Goal: Task Accomplishment & Management: Manage account settings

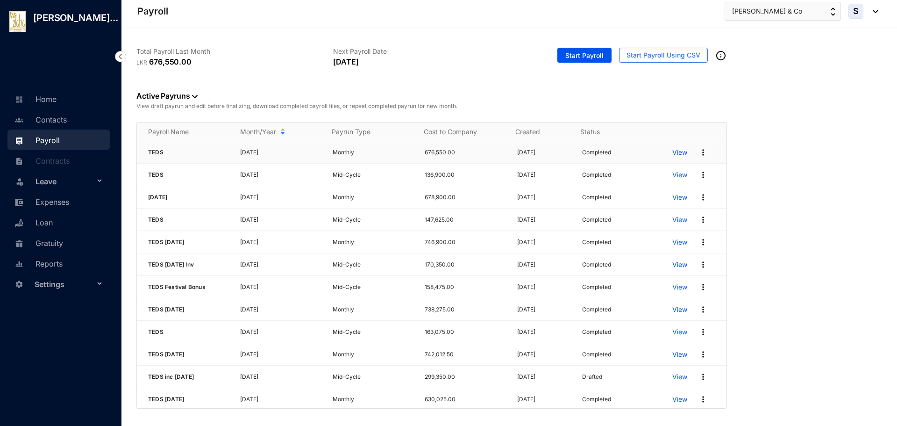
click at [672, 153] on p "View" at bounding box center [679, 152] width 15 height 9
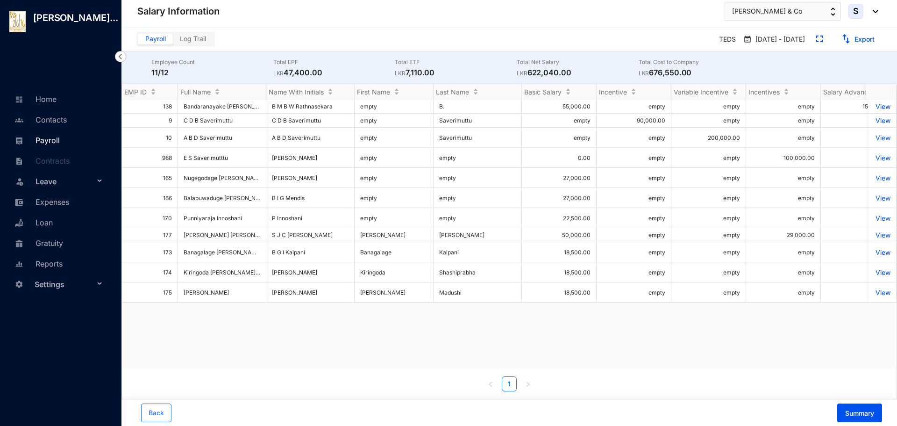
drag, startPoint x: 52, startPoint y: 142, endPoint x: 99, endPoint y: 134, distance: 47.8
click at [52, 142] on link "Payroll" at bounding box center [36, 139] width 48 height 9
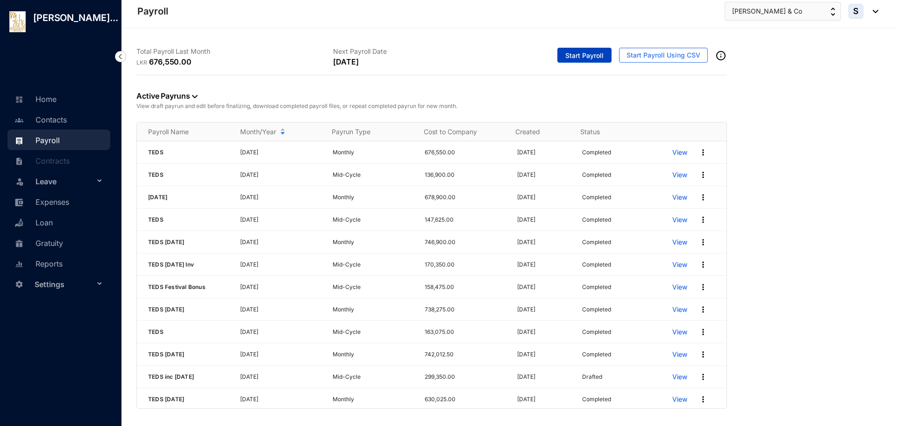
click at [581, 56] on span "Start Payroll" at bounding box center [584, 55] width 38 height 9
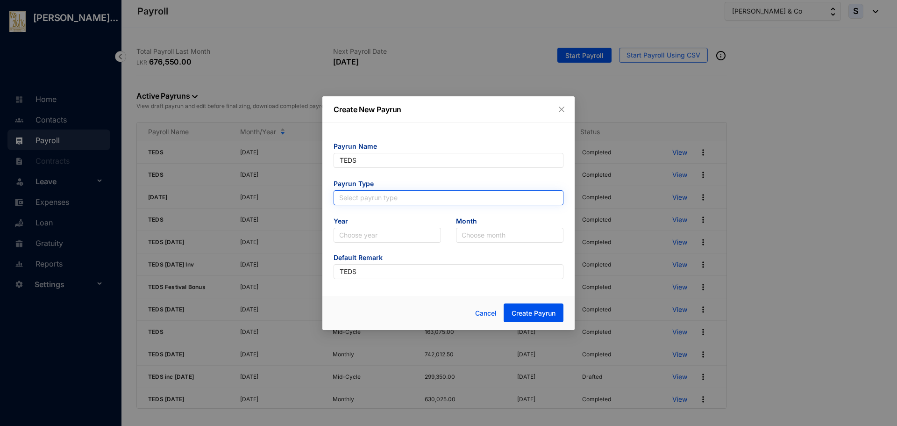
click at [347, 194] on input "search" at bounding box center [448, 198] width 219 height 14
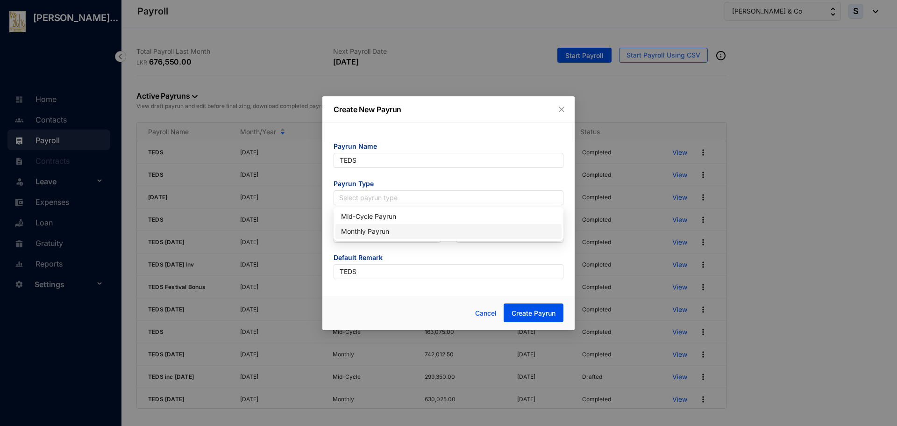
click at [344, 230] on div "Monthly Payrun" at bounding box center [448, 231] width 215 height 10
click at [351, 236] on input "search" at bounding box center [387, 235] width 96 height 14
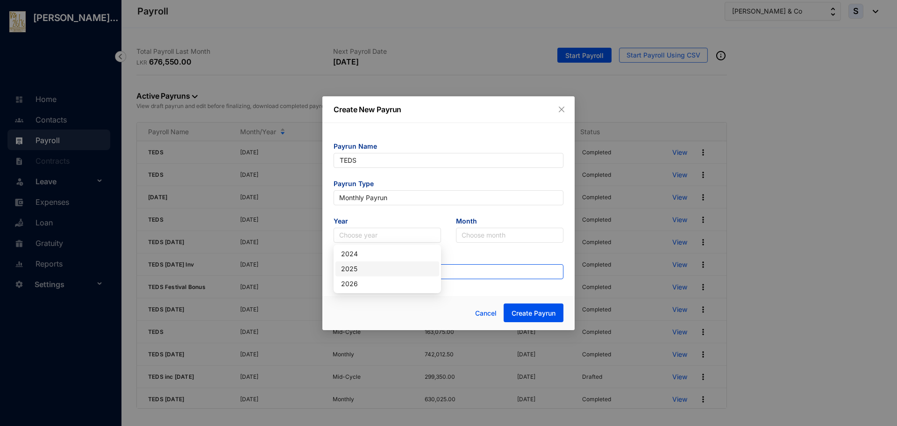
drag, startPoint x: 350, startPoint y: 264, endPoint x: 355, endPoint y: 266, distance: 4.9
click at [350, 266] on div "2025" at bounding box center [387, 268] width 93 height 10
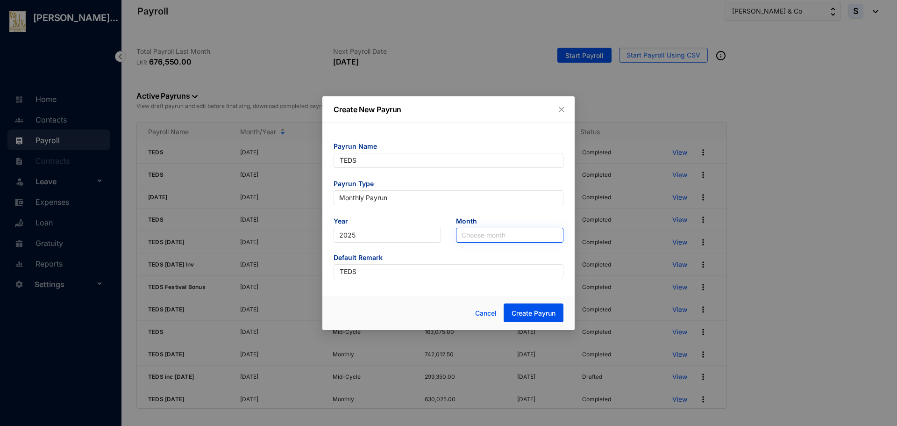
click at [480, 237] on input "search" at bounding box center [510, 235] width 96 height 14
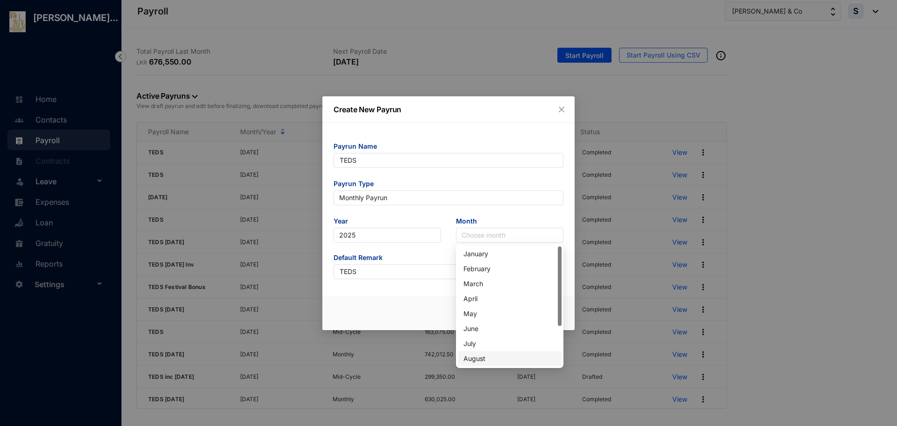
click at [474, 359] on div "August" at bounding box center [509, 358] width 93 height 10
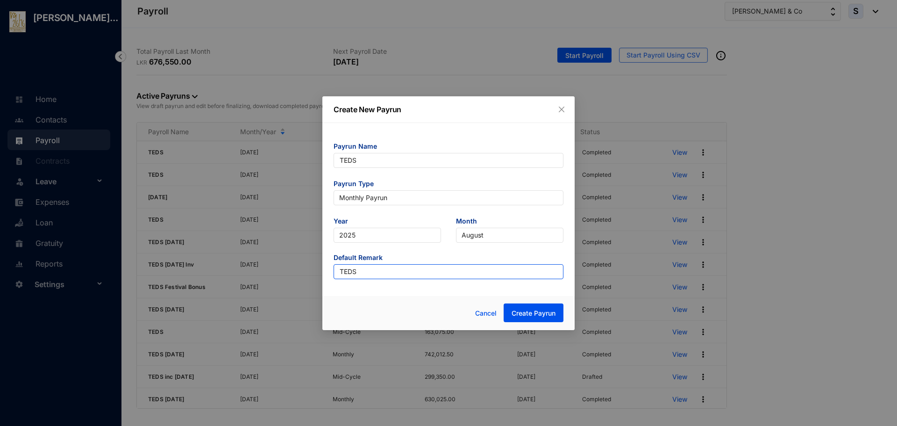
click at [355, 273] on input "TEDS" at bounding box center [449, 271] width 230 height 15
click at [359, 273] on input "TEDS" at bounding box center [449, 271] width 230 height 15
type input "TEDSAug"
click at [518, 311] on span "Create Payrun" at bounding box center [534, 312] width 44 height 9
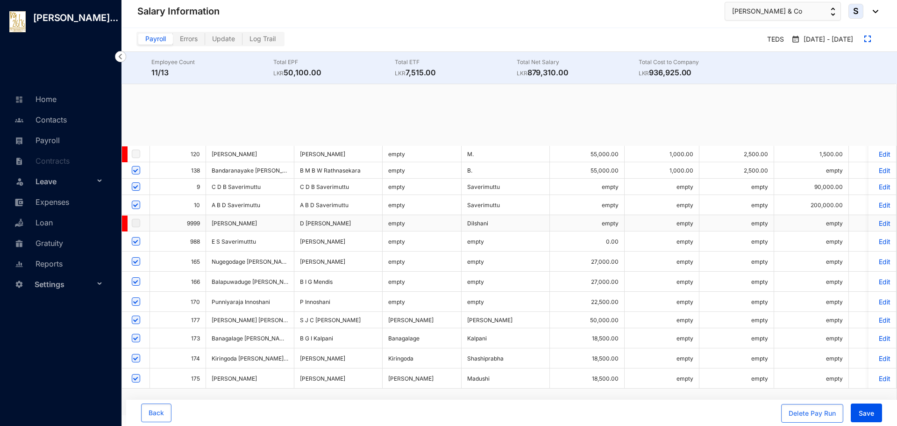
checkbox input "true"
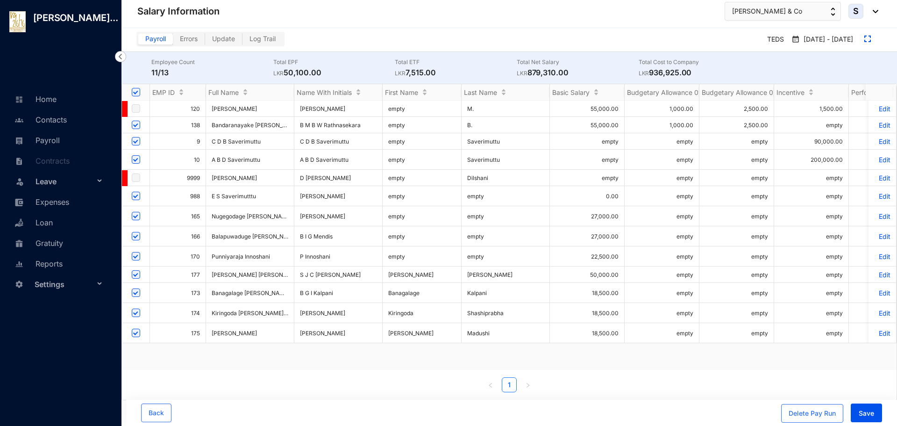
click at [876, 125] on p "Edit" at bounding box center [882, 125] width 16 height 8
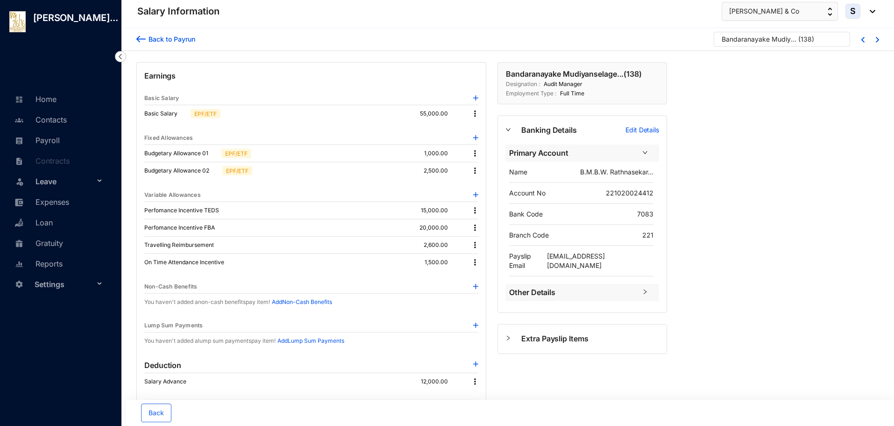
click at [474, 154] on img at bounding box center [474, 153] width 9 height 9
click at [479, 181] on p "Delete" at bounding box center [488, 183] width 20 height 9
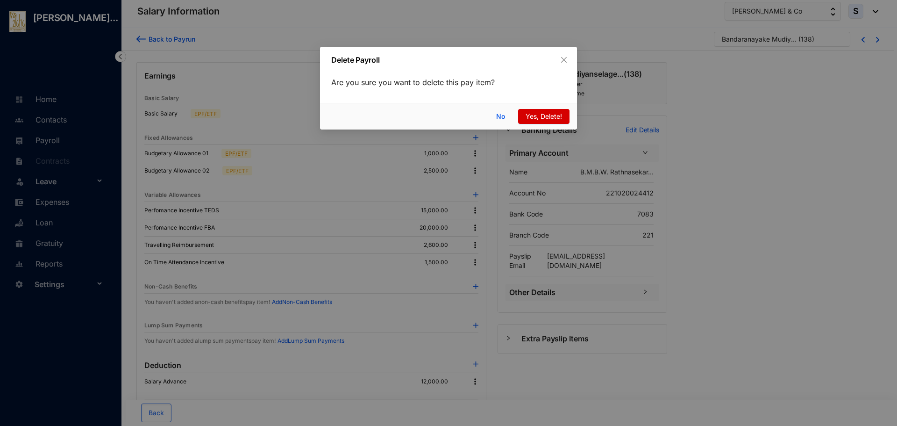
click at [531, 116] on span "Yes, Delete!" at bounding box center [544, 116] width 36 height 10
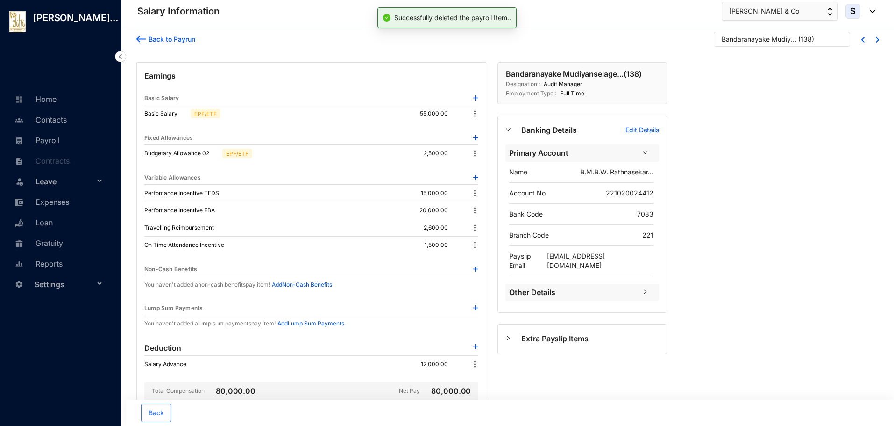
click at [474, 152] on img at bounding box center [474, 153] width 9 height 9
click at [478, 181] on p "Delete" at bounding box center [488, 183] width 20 height 9
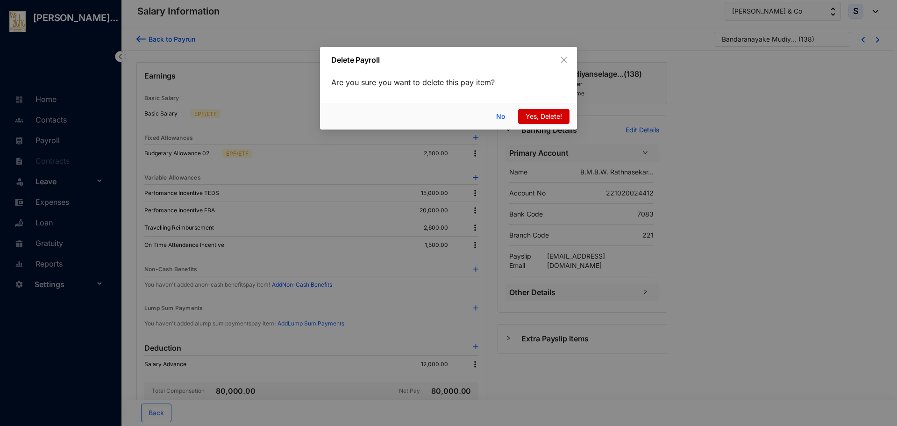
click at [535, 113] on span "Yes, Delete!" at bounding box center [544, 116] width 36 height 10
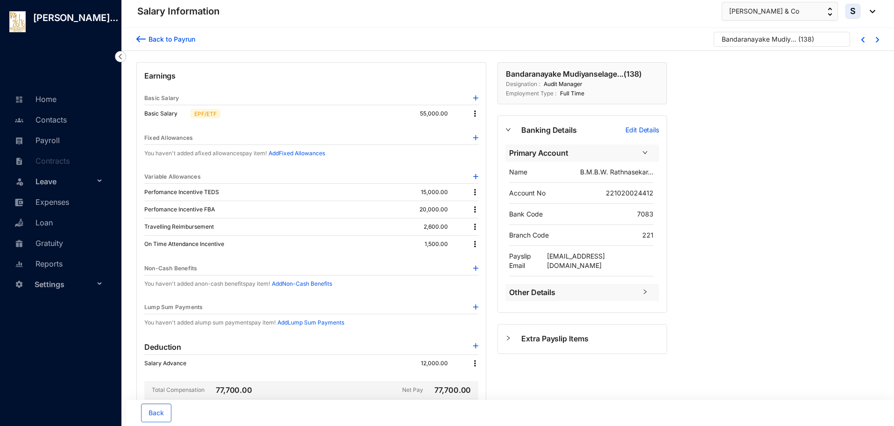
click at [764, 248] on div "Back to [PERSON_NAME] Mudiyanselage... ( 138 ) Earnings Basic Salary Basic Sala…" at bounding box center [507, 299] width 773 height 542
click at [474, 193] on img at bounding box center [474, 191] width 9 height 9
click at [484, 225] on p "Delete" at bounding box center [488, 222] width 20 height 9
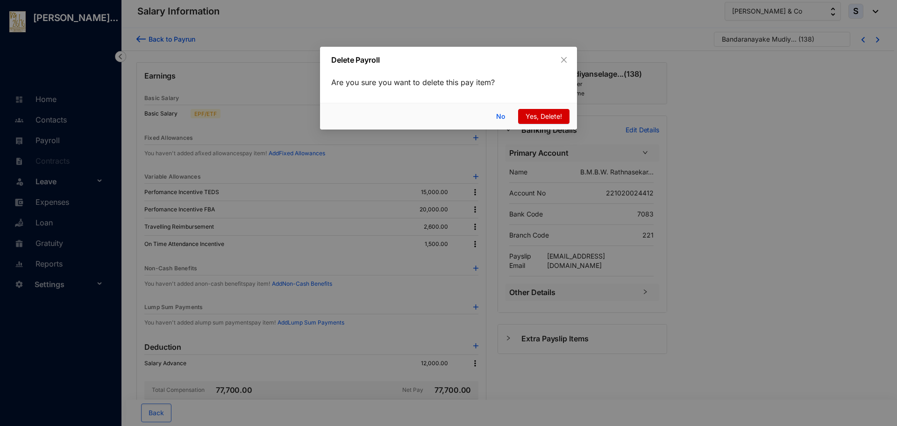
click at [528, 115] on span "Yes, Delete!" at bounding box center [544, 116] width 36 height 10
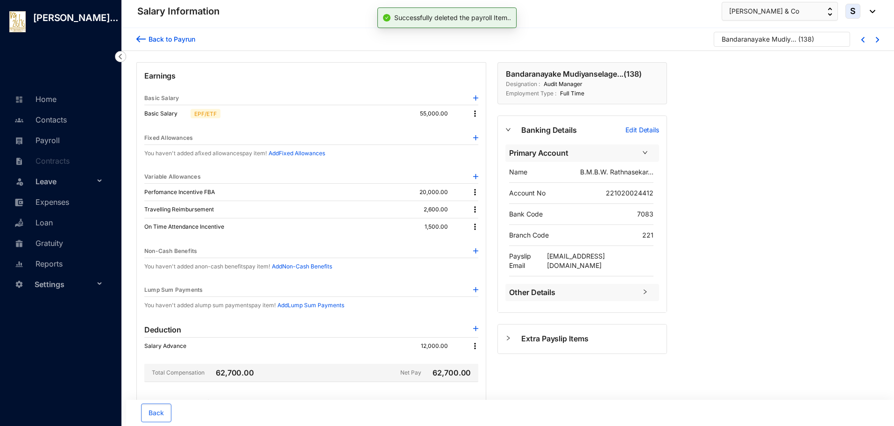
click at [473, 191] on img at bounding box center [474, 191] width 9 height 9
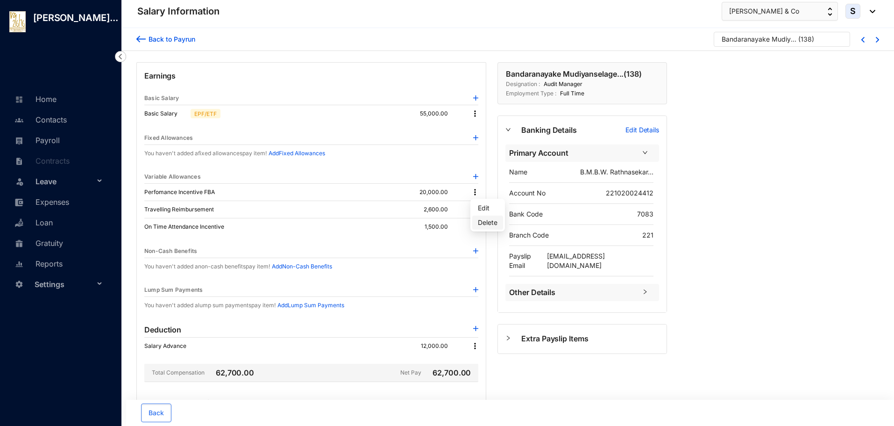
click at [479, 221] on p "Delete" at bounding box center [488, 222] width 20 height 9
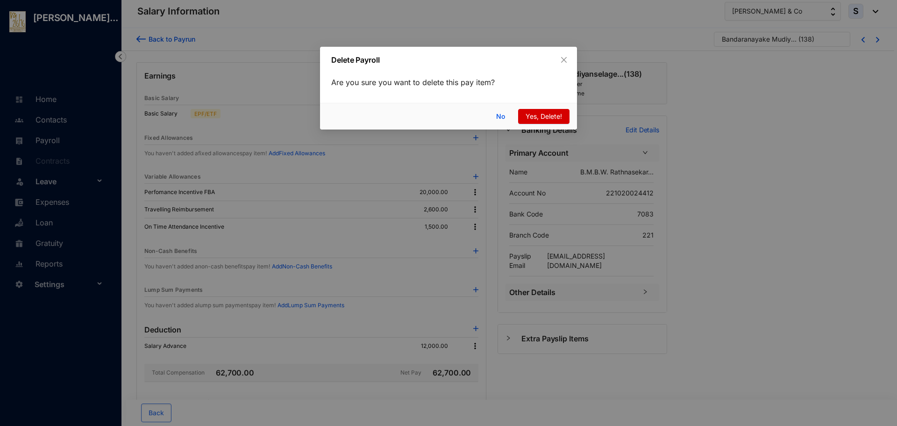
click at [529, 117] on span "Yes, Delete!" at bounding box center [544, 116] width 36 height 10
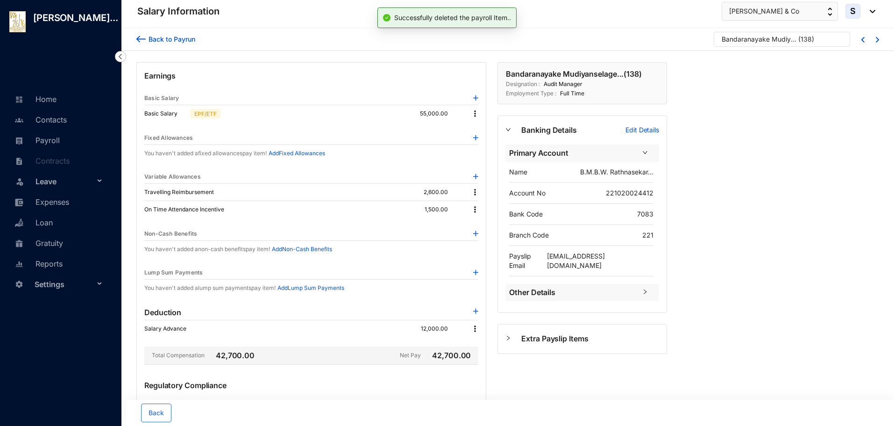
click at [475, 193] on img at bounding box center [474, 191] width 9 height 9
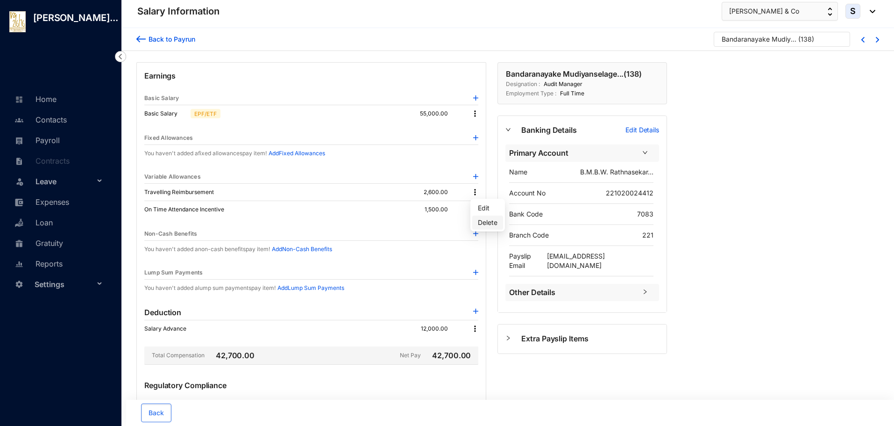
click at [486, 222] on p "Delete" at bounding box center [488, 222] width 20 height 9
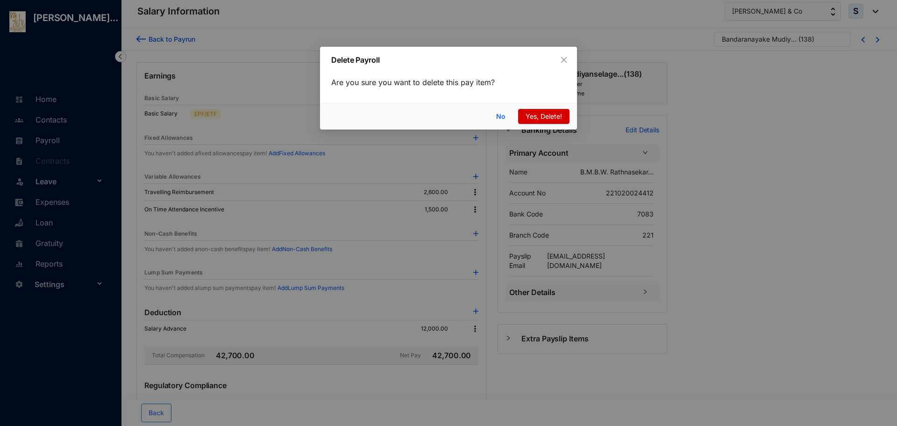
click at [527, 115] on span "Yes, Delete!" at bounding box center [544, 116] width 36 height 10
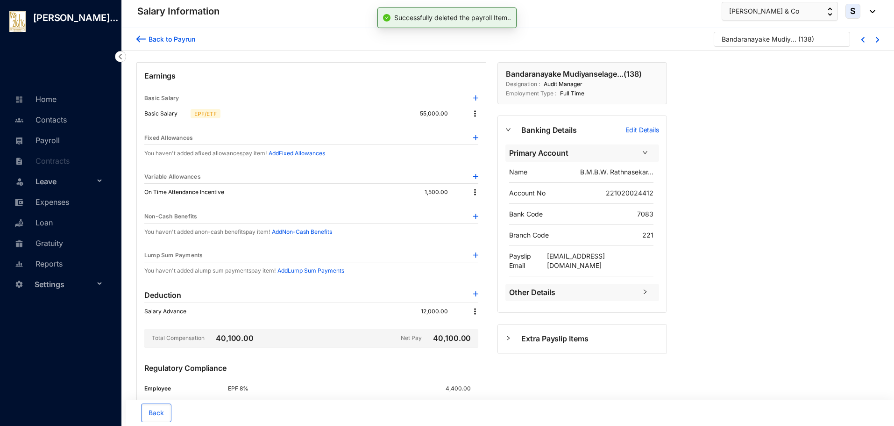
click at [475, 190] on img at bounding box center [474, 191] width 9 height 9
click at [484, 220] on p "Delete" at bounding box center [488, 222] width 20 height 9
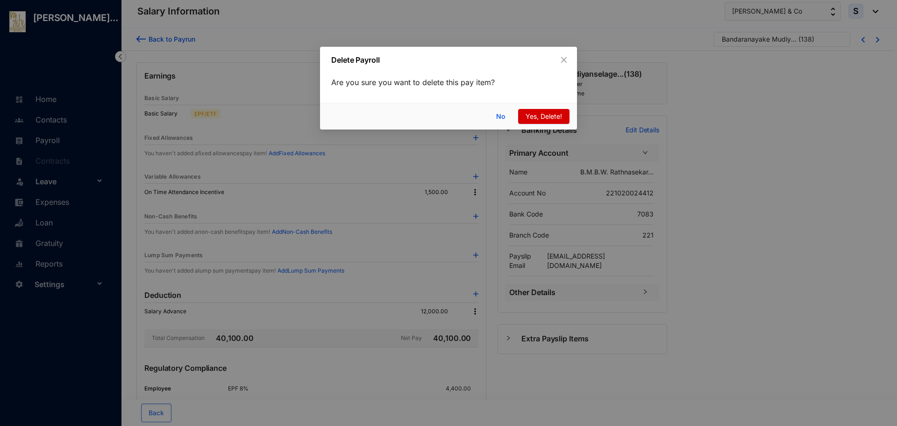
click at [530, 117] on span "Yes, Delete!" at bounding box center [544, 116] width 36 height 10
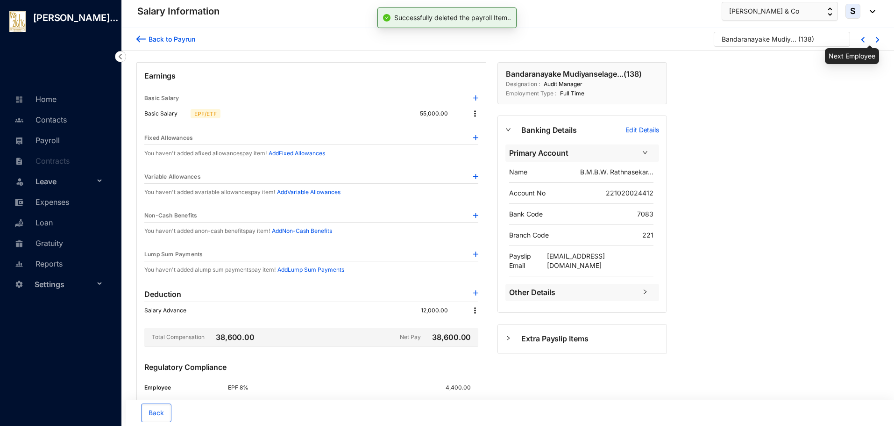
click at [877, 40] on img at bounding box center [877, 40] width 3 height 6
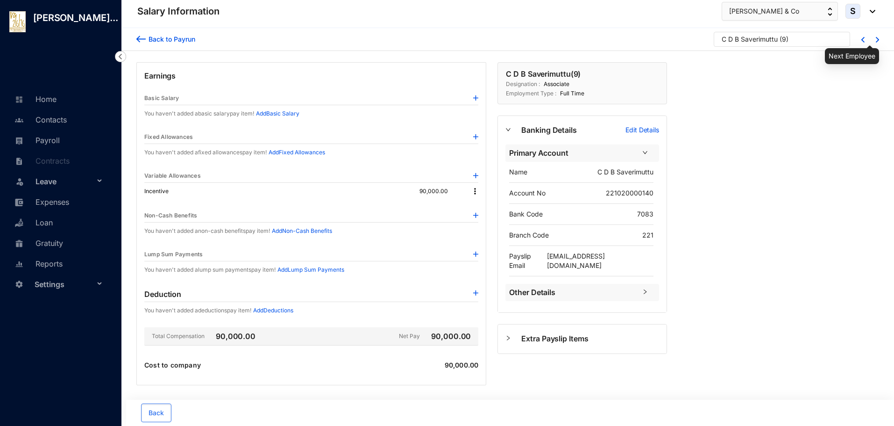
click at [877, 40] on img at bounding box center [877, 40] width 3 height 6
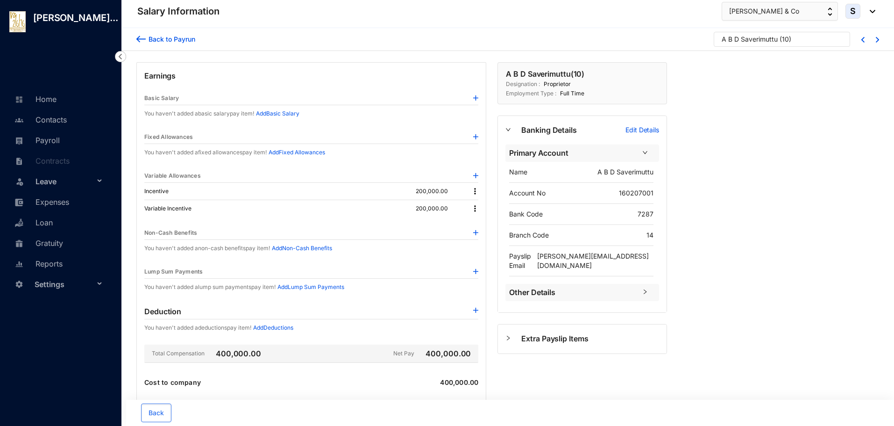
click at [473, 208] on img at bounding box center [474, 208] width 9 height 9
click at [479, 238] on p "Delete" at bounding box center [488, 238] width 20 height 9
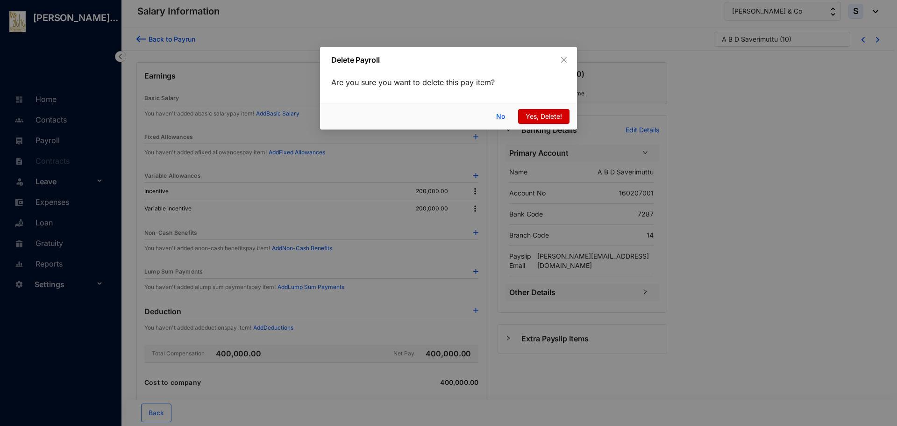
click at [534, 115] on span "Yes, Delete!" at bounding box center [544, 116] width 36 height 10
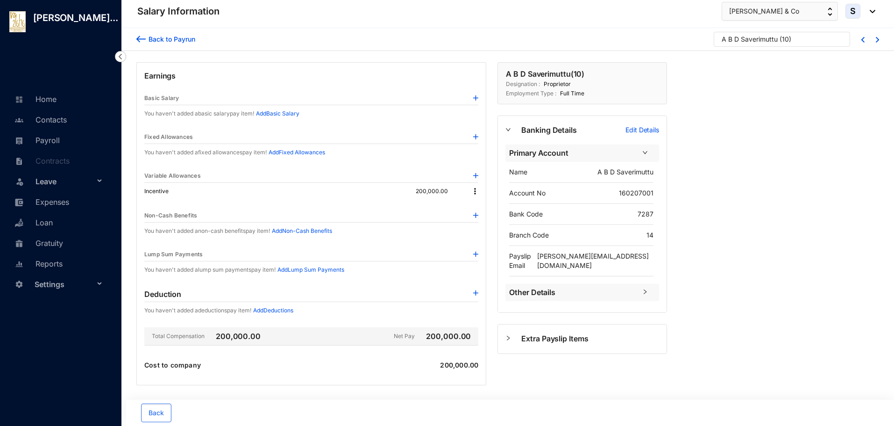
click at [878, 40] on img at bounding box center [877, 40] width 3 height 6
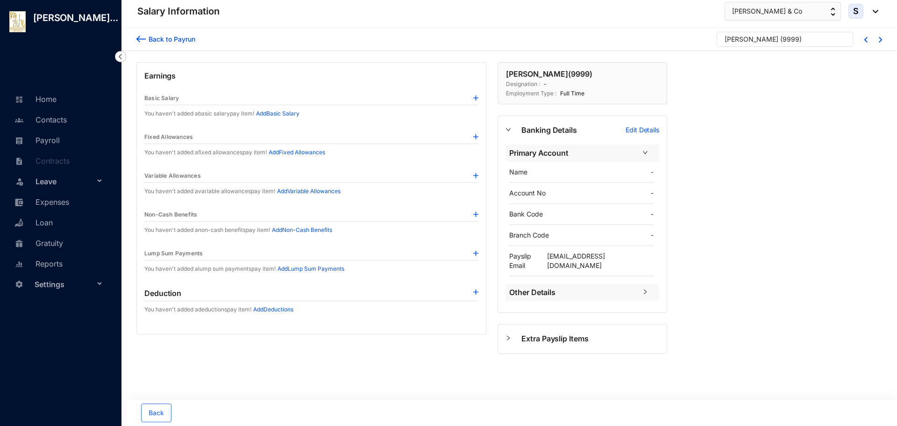
click at [882, 38] on div "Back to [PERSON_NAME] ( 9999 )" at bounding box center [509, 39] width 776 height 23
click at [878, 41] on div at bounding box center [875, 39] width 14 height 7
click at [879, 41] on img at bounding box center [880, 40] width 3 height 6
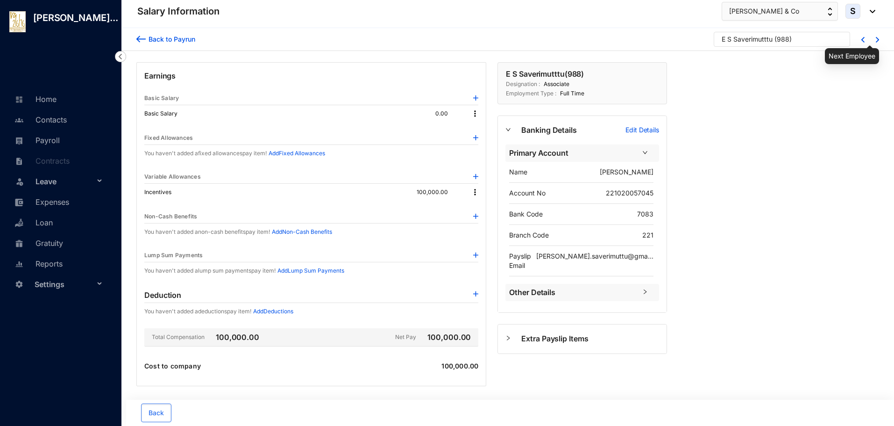
click at [877, 40] on img at bounding box center [877, 40] width 3 height 6
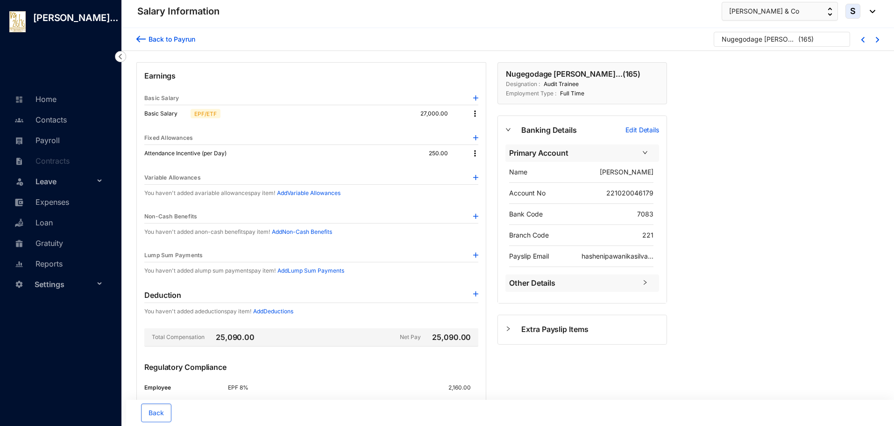
click at [476, 153] on img at bounding box center [474, 153] width 9 height 9
click at [477, 187] on li "Delete" at bounding box center [487, 184] width 31 height 14
click at [476, 153] on img at bounding box center [474, 153] width 9 height 9
click at [483, 182] on p "Delete" at bounding box center [488, 183] width 20 height 9
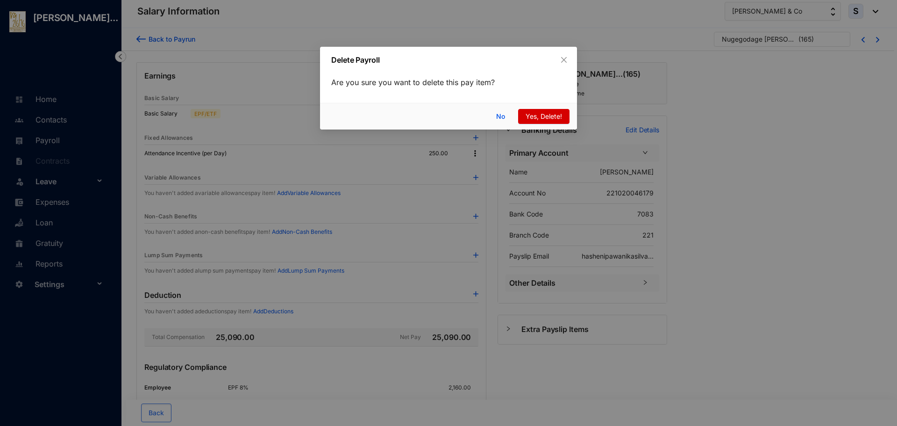
click at [530, 117] on span "Yes, Delete!" at bounding box center [544, 116] width 36 height 10
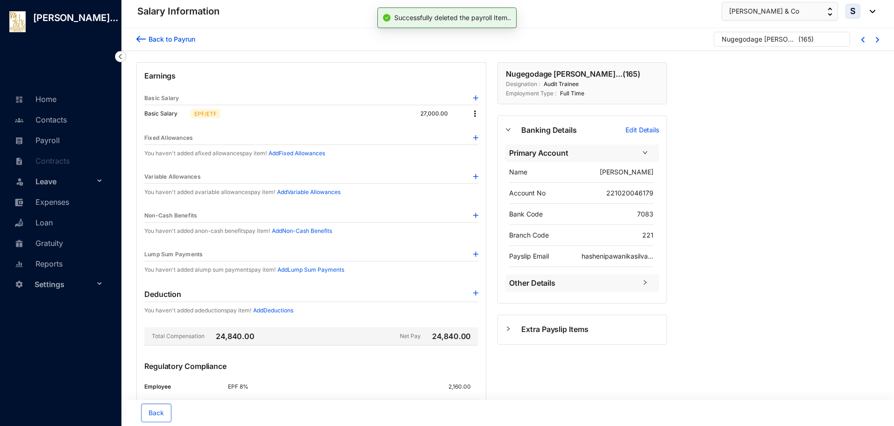
click at [874, 40] on div at bounding box center [872, 39] width 14 height 7
click at [877, 40] on img at bounding box center [877, 40] width 3 height 6
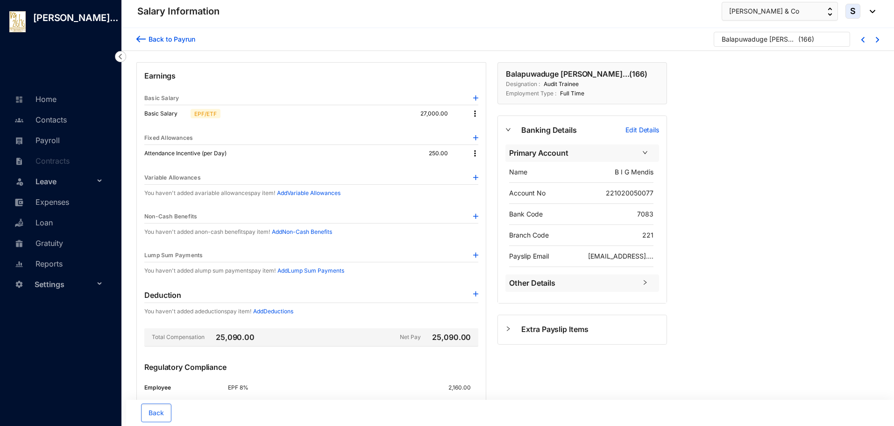
click at [475, 154] on img at bounding box center [474, 153] width 9 height 9
click at [475, 182] on li "Delete" at bounding box center [487, 184] width 31 height 14
click at [475, 152] on img at bounding box center [474, 153] width 9 height 9
click at [483, 185] on p "Delete" at bounding box center [488, 183] width 20 height 9
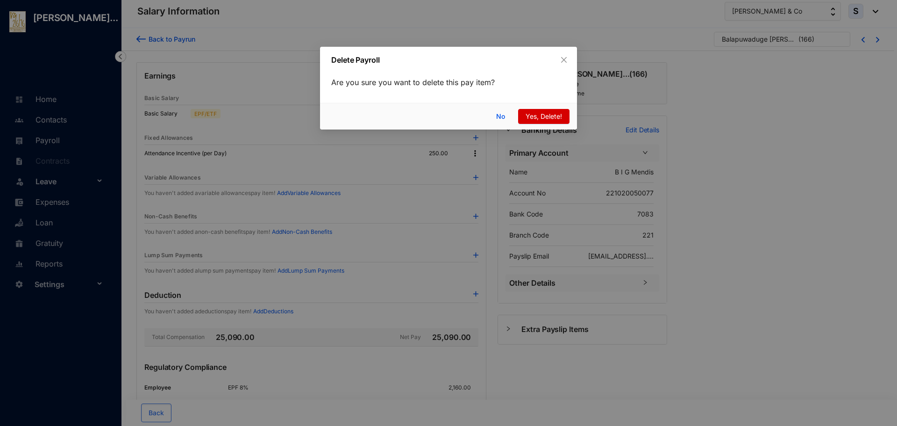
click at [533, 121] on button "Yes, Delete!" at bounding box center [543, 116] width 51 height 15
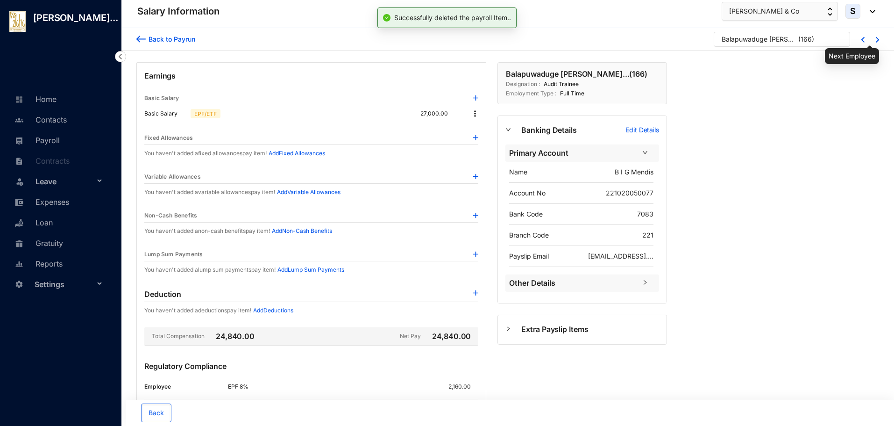
click at [878, 40] on img at bounding box center [877, 40] width 3 height 6
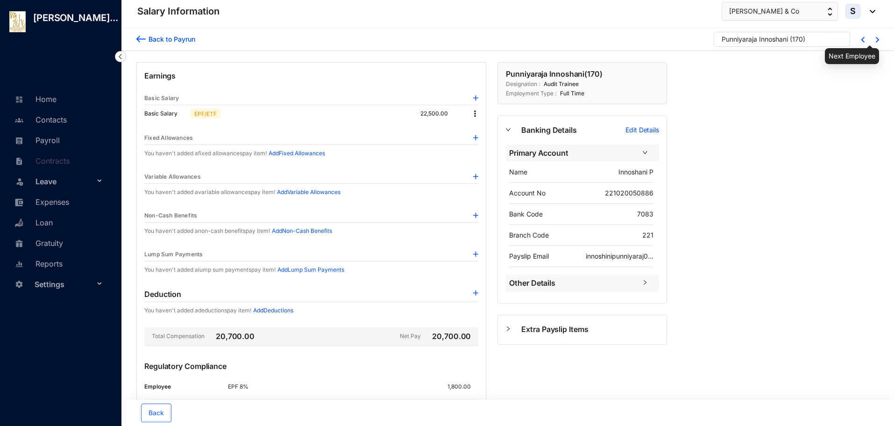
click at [877, 40] on img at bounding box center [877, 40] width 3 height 6
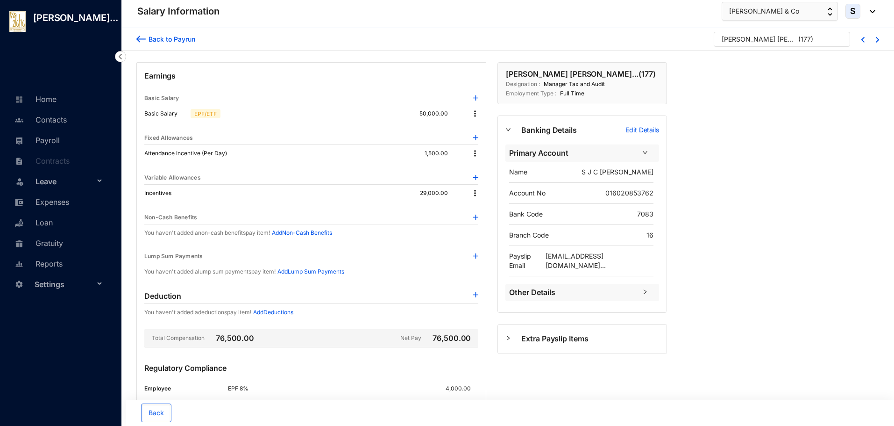
click at [474, 151] on img at bounding box center [474, 153] width 9 height 9
click at [484, 182] on p "Delete" at bounding box center [488, 183] width 20 height 9
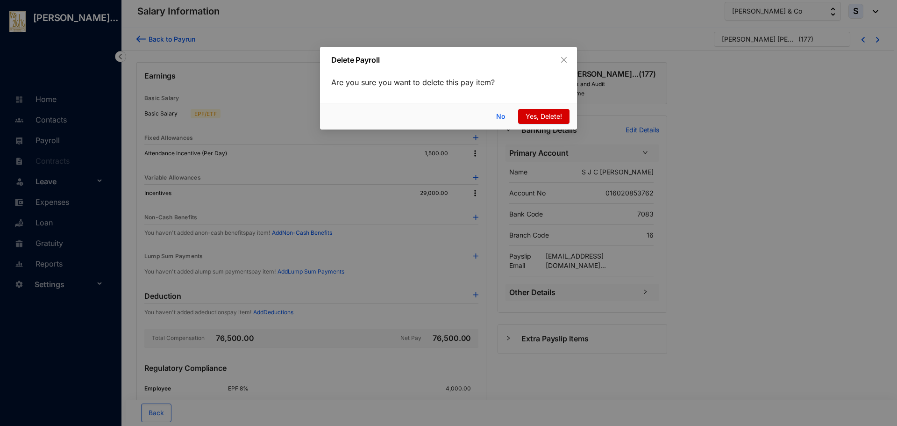
click at [536, 113] on span "Yes, Delete!" at bounding box center [544, 116] width 36 height 10
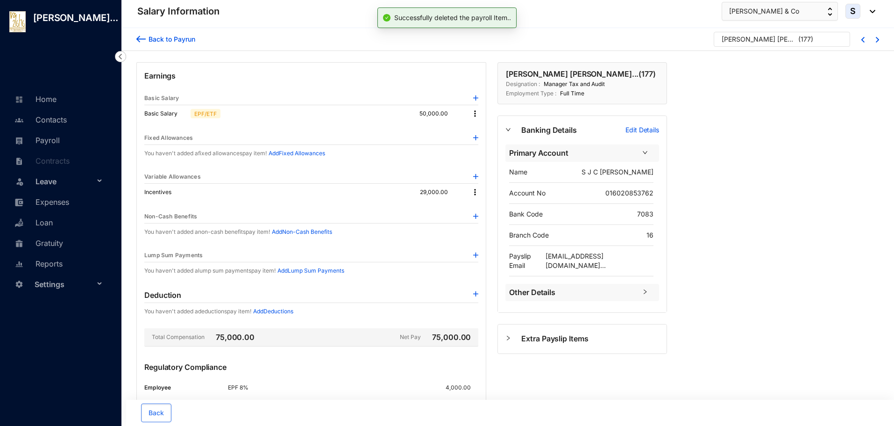
click at [876, 40] on div at bounding box center [872, 39] width 14 height 7
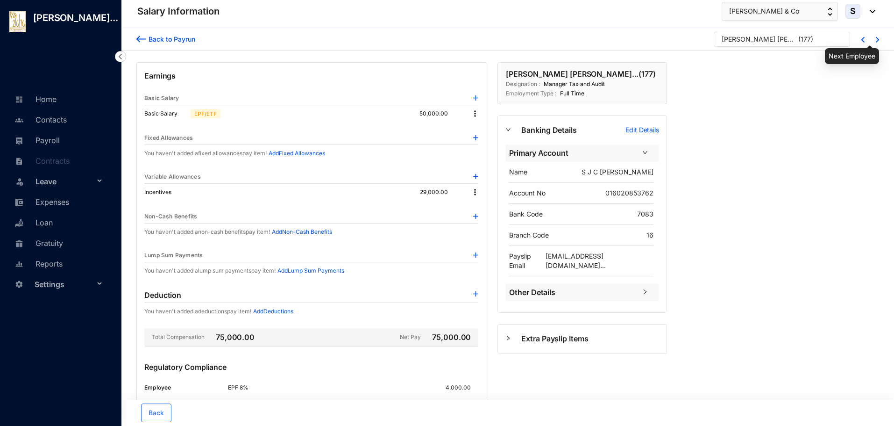
click at [878, 40] on img at bounding box center [877, 40] width 3 height 6
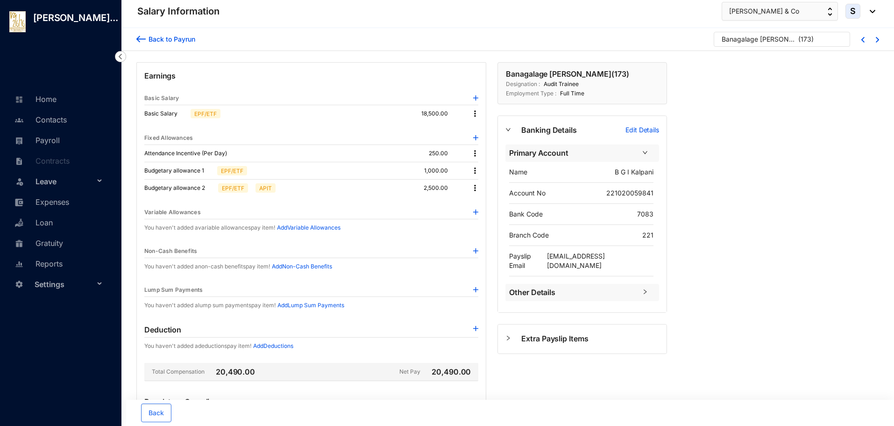
click at [473, 154] on img at bounding box center [474, 153] width 9 height 9
click at [484, 186] on p "Delete" at bounding box center [488, 183] width 20 height 9
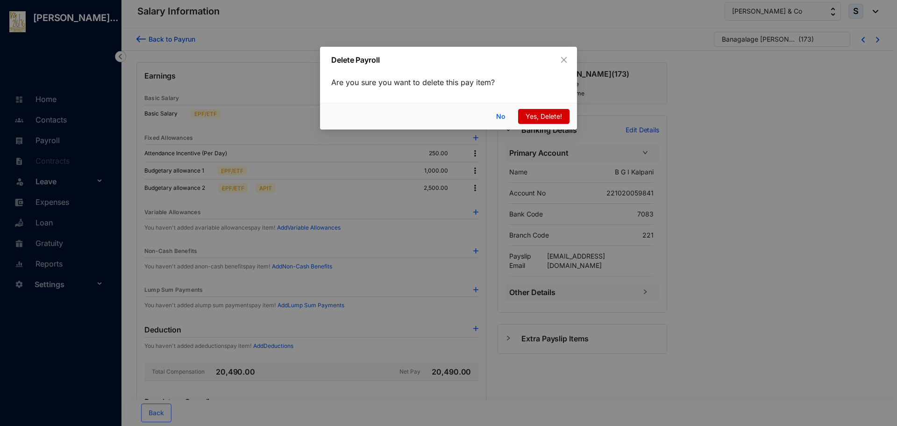
click at [522, 117] on button "Yes, Delete!" at bounding box center [543, 116] width 51 height 15
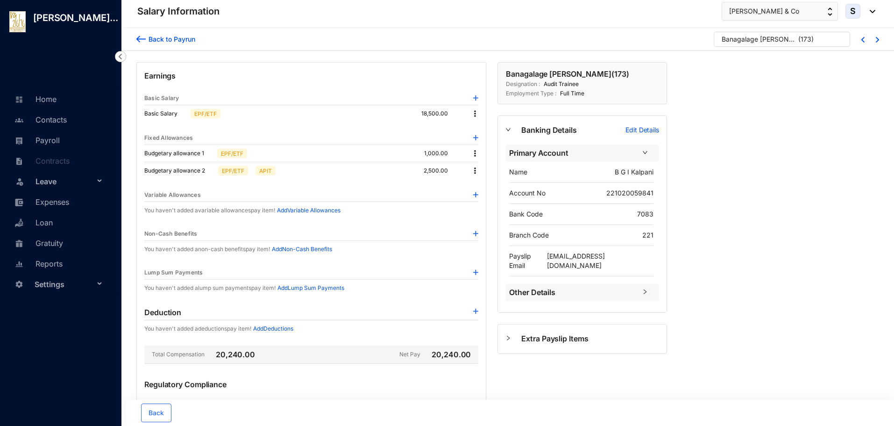
click at [474, 155] on img at bounding box center [474, 153] width 9 height 9
click at [480, 180] on p "Delete" at bounding box center [488, 183] width 20 height 9
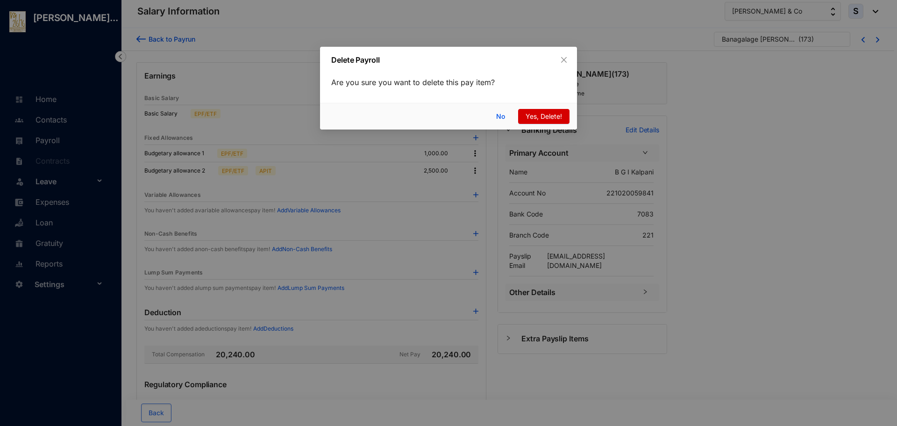
click at [531, 114] on span "Yes, Delete!" at bounding box center [544, 116] width 36 height 10
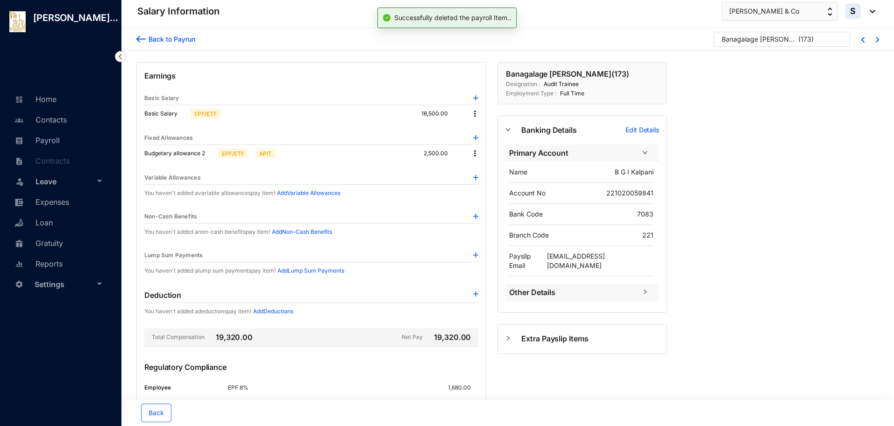
click at [477, 153] on img at bounding box center [474, 153] width 9 height 9
click at [482, 183] on p "Delete" at bounding box center [488, 183] width 20 height 9
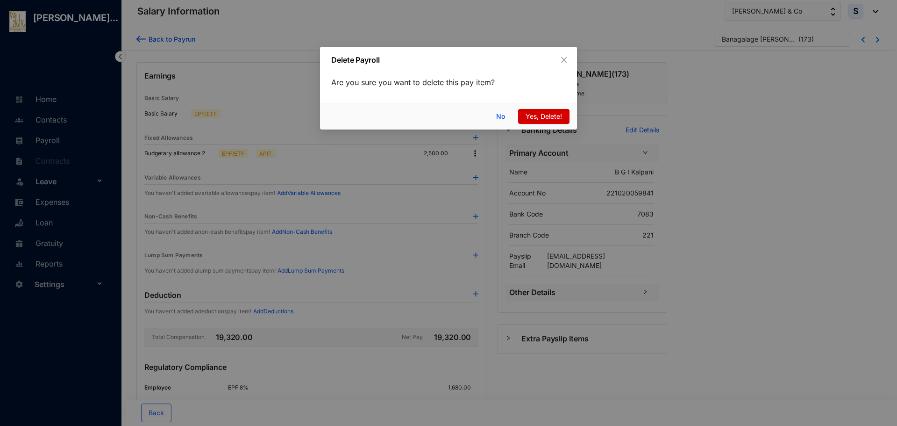
drag, startPoint x: 530, startPoint y: 123, endPoint x: 573, endPoint y: 200, distance: 88.4
click at [530, 123] on button "Yes, Delete!" at bounding box center [543, 116] width 51 height 15
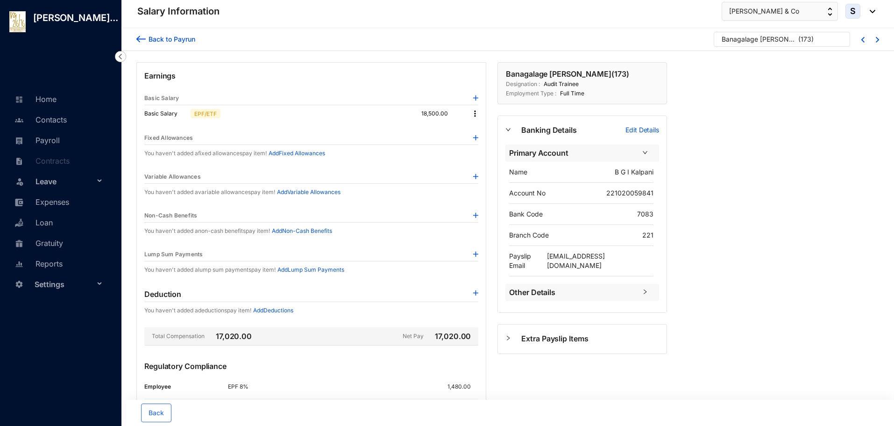
click at [824, 90] on div "Back to Payrun Banagalage [PERSON_NAME] ( 173 ) Earnings Basic Salary Basic Sal…" at bounding box center [507, 272] width 773 height 489
click at [879, 42] on div "Back to Payrun Banagalage [PERSON_NAME] ( 173 )" at bounding box center [507, 39] width 773 height 23
click at [877, 41] on img at bounding box center [877, 40] width 3 height 6
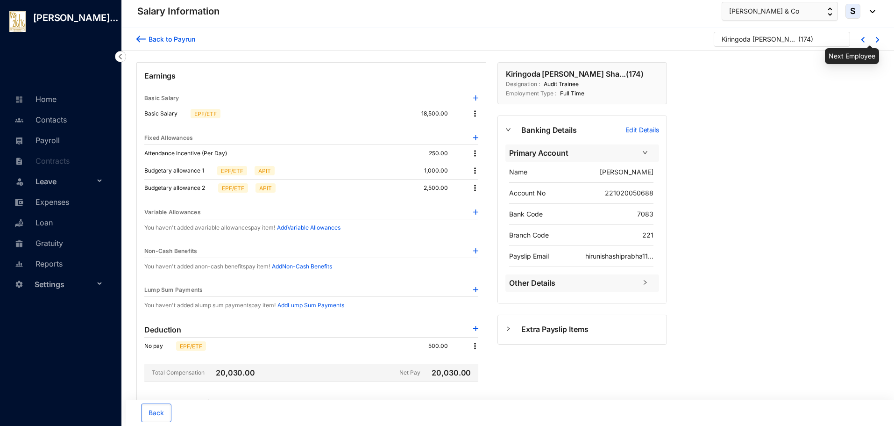
click at [877, 37] on img at bounding box center [877, 40] width 3 height 6
click at [474, 151] on img at bounding box center [474, 153] width 9 height 9
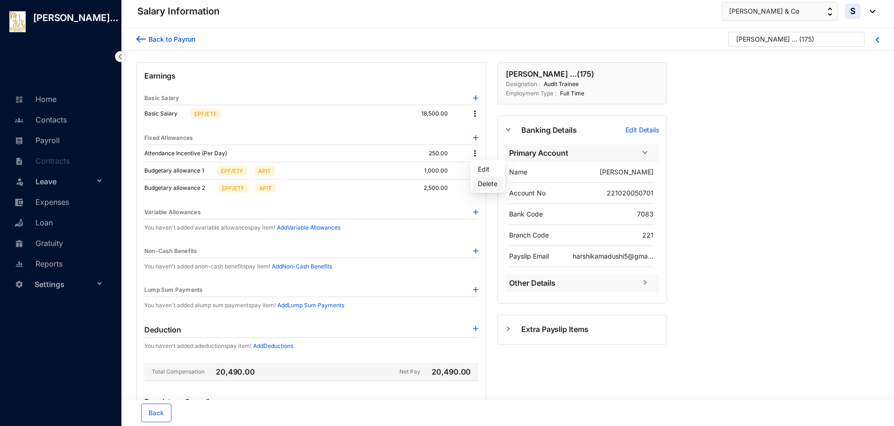
click at [477, 183] on li "Delete" at bounding box center [487, 184] width 31 height 14
click at [472, 152] on img at bounding box center [474, 153] width 9 height 9
click at [477, 183] on li "Delete" at bounding box center [487, 184] width 31 height 14
click at [473, 157] on img at bounding box center [474, 153] width 9 height 9
click at [481, 182] on p "Delete" at bounding box center [488, 183] width 20 height 9
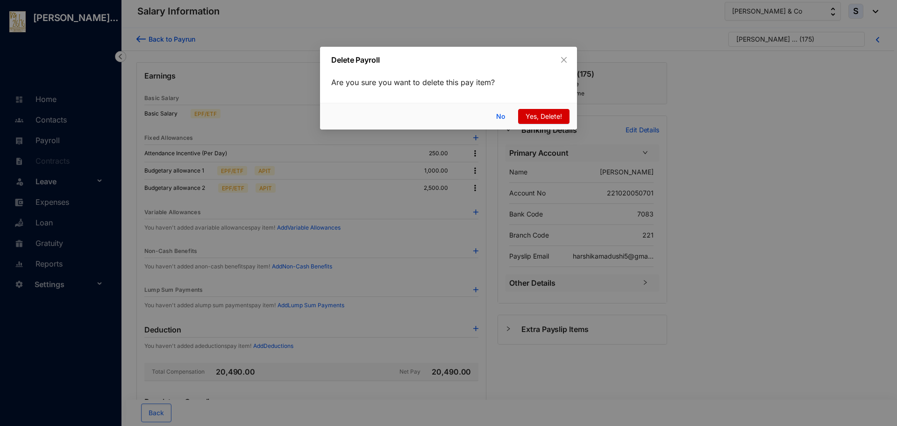
click at [532, 116] on span "Yes, Delete!" at bounding box center [544, 116] width 36 height 10
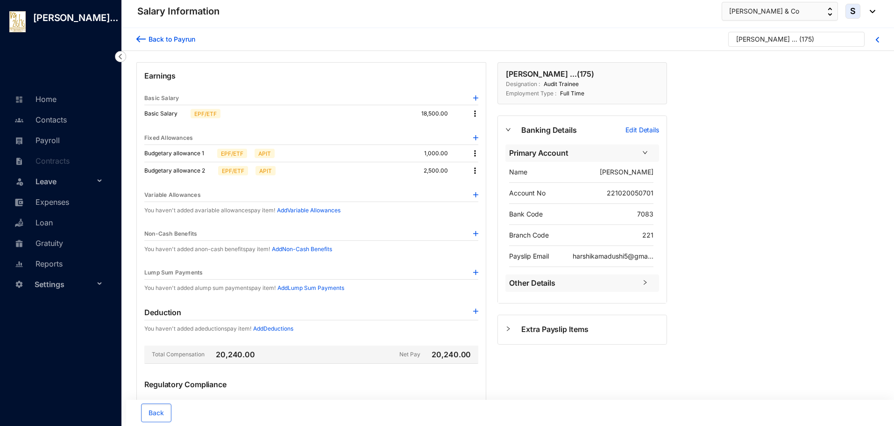
click at [476, 153] on img at bounding box center [474, 153] width 9 height 9
click at [477, 184] on li "Delete" at bounding box center [487, 184] width 31 height 14
click at [474, 155] on img at bounding box center [474, 153] width 9 height 9
click at [476, 185] on li "Delete" at bounding box center [487, 184] width 31 height 14
click at [471, 150] on img at bounding box center [474, 153] width 9 height 9
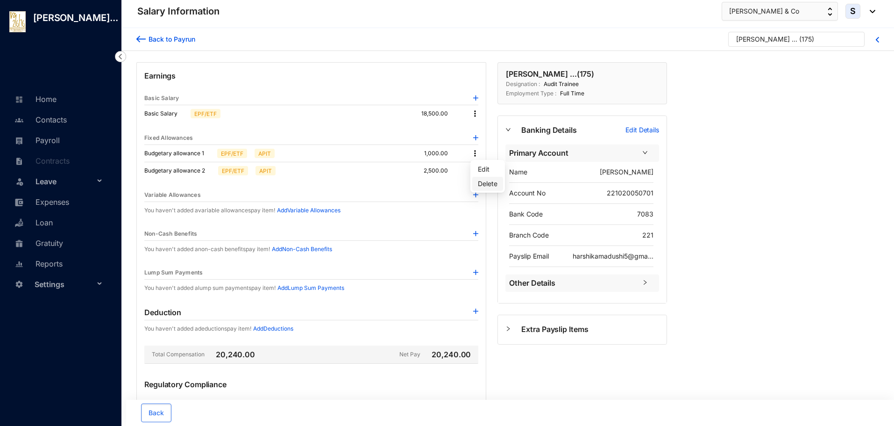
click at [481, 182] on p "Delete" at bounding box center [488, 183] width 20 height 9
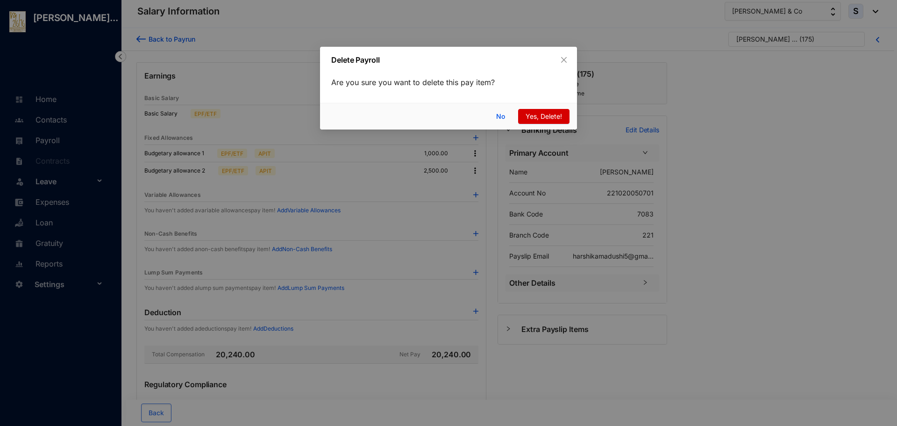
click at [543, 110] on button "Yes, Delete!" at bounding box center [543, 116] width 51 height 15
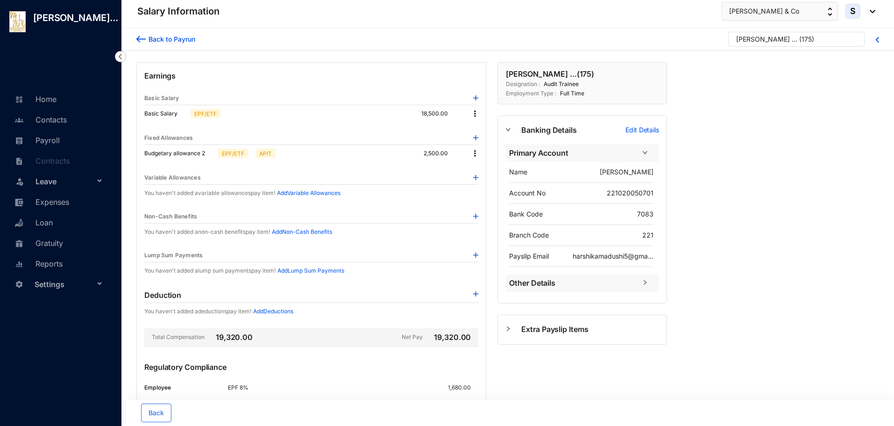
click at [476, 153] on img at bounding box center [474, 153] width 9 height 9
click at [482, 185] on p "Delete" at bounding box center [488, 183] width 20 height 9
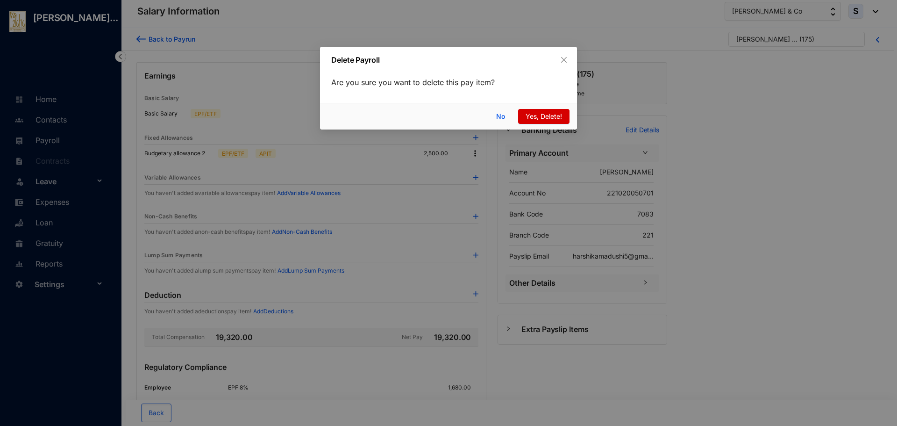
click at [525, 114] on button "Yes, Delete!" at bounding box center [543, 116] width 51 height 15
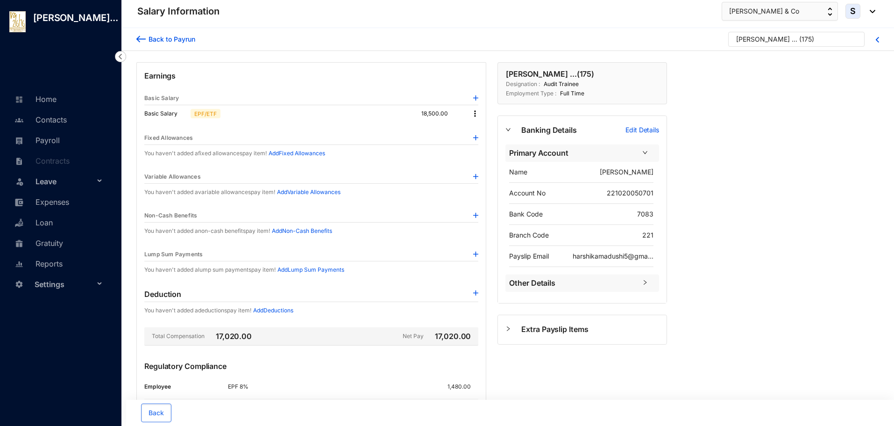
click at [150, 41] on div "Back to Payrun" at bounding box center [171, 39] width 50 height 10
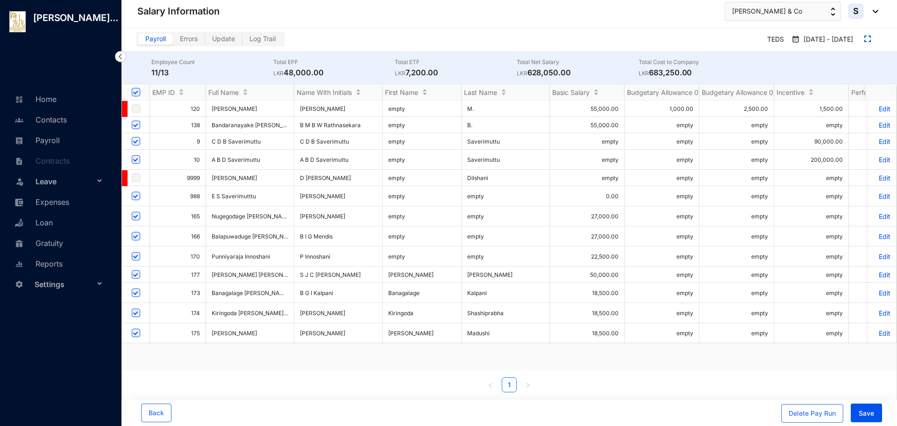
click at [879, 289] on p "Edit" at bounding box center [882, 293] width 16 height 8
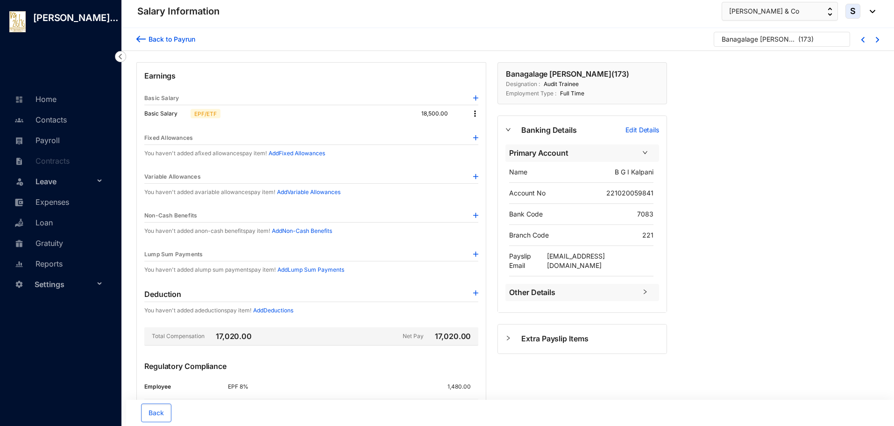
click at [876, 39] on div at bounding box center [872, 39] width 14 height 7
click at [877, 39] on img at bounding box center [877, 40] width 3 height 6
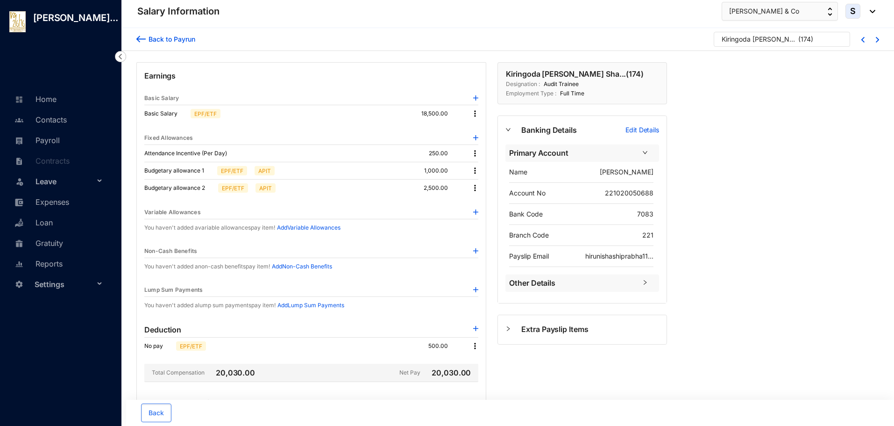
click at [475, 153] on img at bounding box center [474, 153] width 9 height 9
click at [480, 183] on p "Delete" at bounding box center [488, 183] width 20 height 9
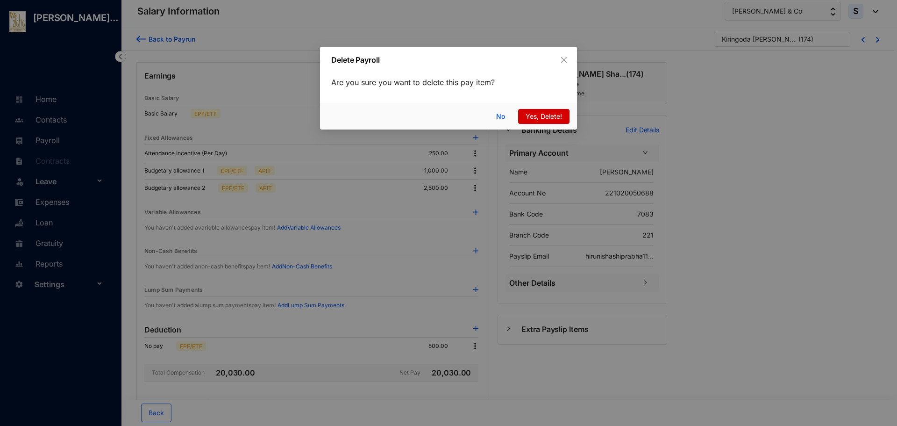
click at [536, 119] on span "Yes, Delete!" at bounding box center [544, 116] width 36 height 10
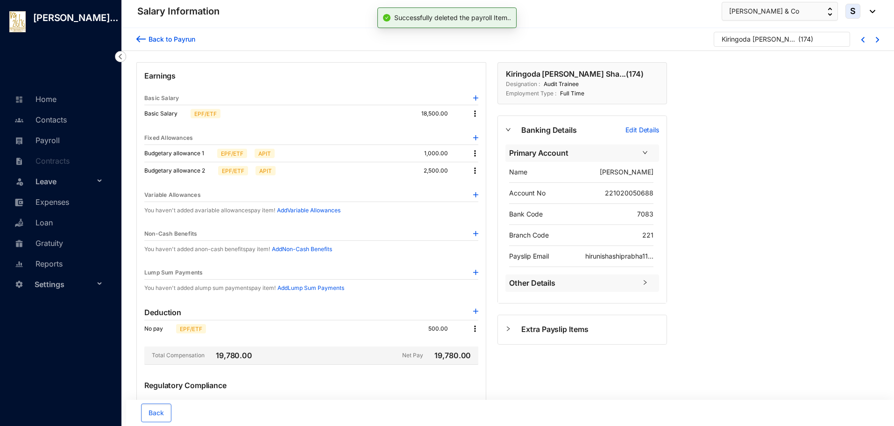
click at [474, 156] on img at bounding box center [474, 153] width 9 height 9
click at [480, 183] on p "Delete" at bounding box center [488, 183] width 20 height 9
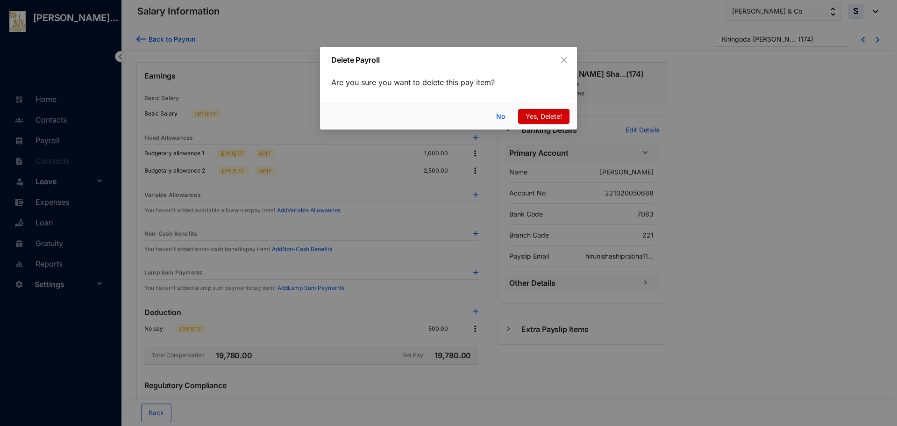
click at [527, 110] on button "Yes, Delete!" at bounding box center [543, 116] width 51 height 15
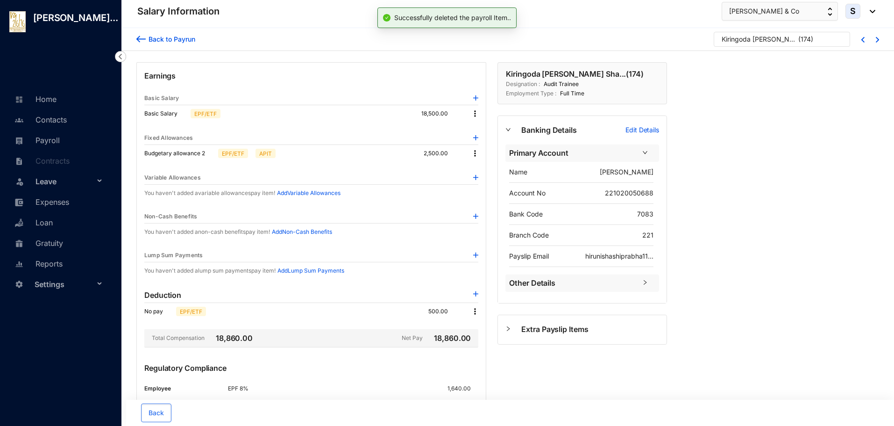
click at [472, 154] on img at bounding box center [474, 153] width 9 height 9
click at [486, 185] on p "Delete" at bounding box center [488, 183] width 20 height 9
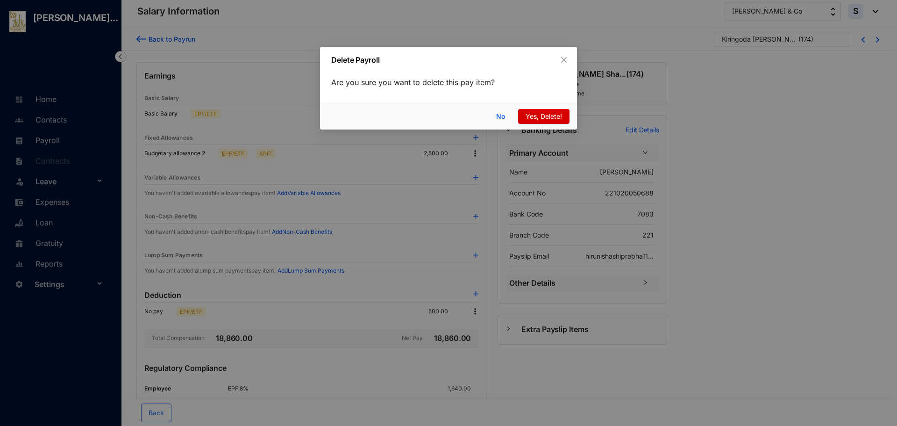
click at [528, 116] on span "Yes, Delete!" at bounding box center [544, 116] width 36 height 10
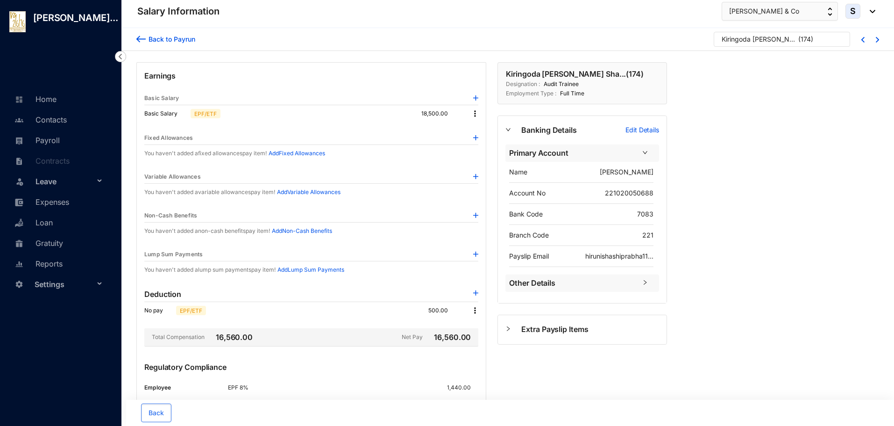
click at [474, 312] on img at bounding box center [474, 310] width 9 height 9
click at [480, 339] on p "Delete" at bounding box center [488, 340] width 20 height 9
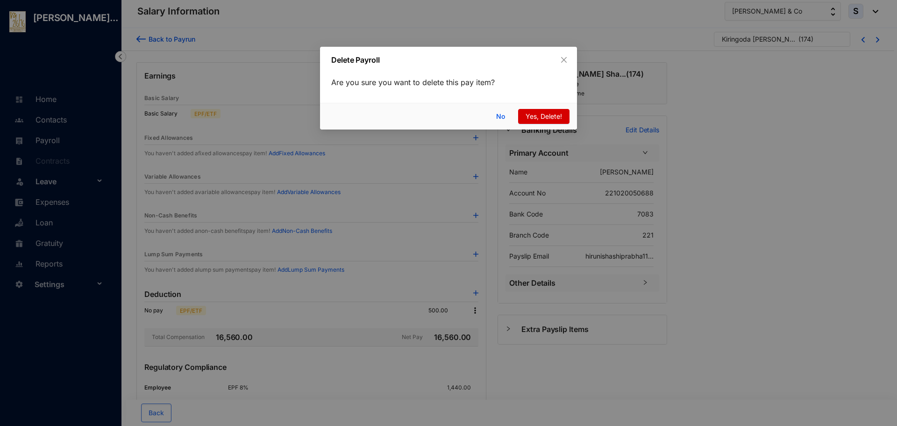
click at [528, 112] on span "Yes, Delete!" at bounding box center [544, 116] width 36 height 10
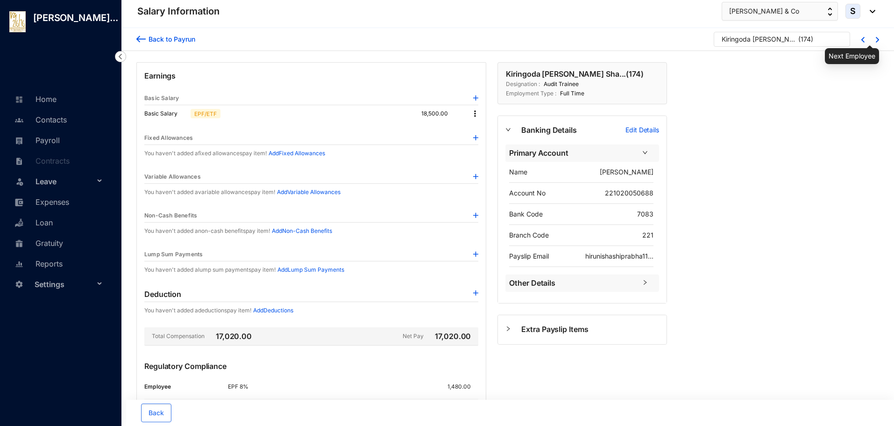
click at [876, 40] on img at bounding box center [877, 40] width 3 height 6
click at [876, 36] on div at bounding box center [872, 39] width 14 height 7
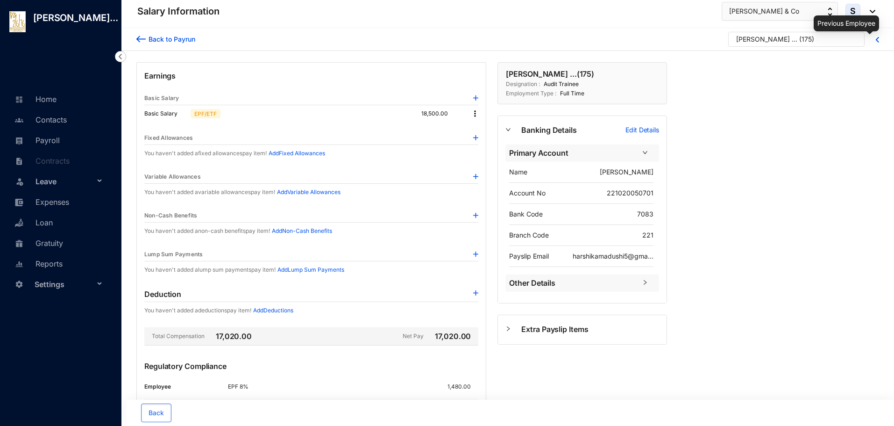
click at [877, 40] on img at bounding box center [877, 40] width 3 height 6
click at [862, 38] on img at bounding box center [862, 40] width 3 height 6
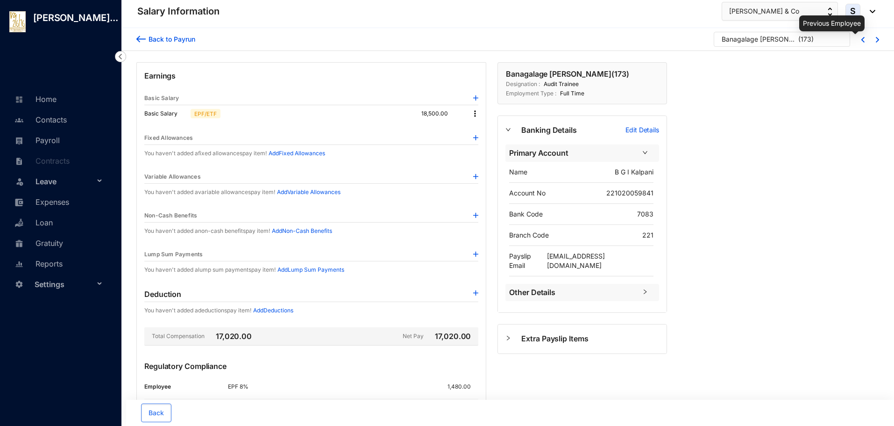
click at [861, 38] on img at bounding box center [862, 40] width 3 height 6
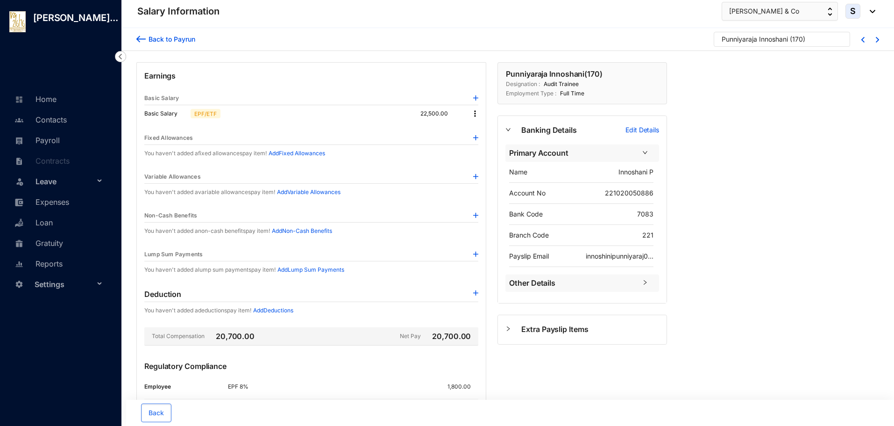
click at [167, 38] on div "Back to Payrun" at bounding box center [171, 39] width 50 height 10
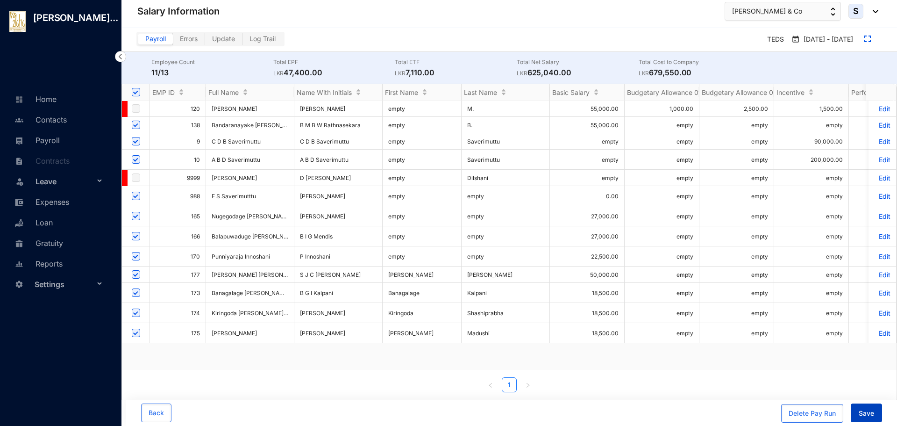
click at [860, 414] on span "Save" at bounding box center [866, 412] width 15 height 9
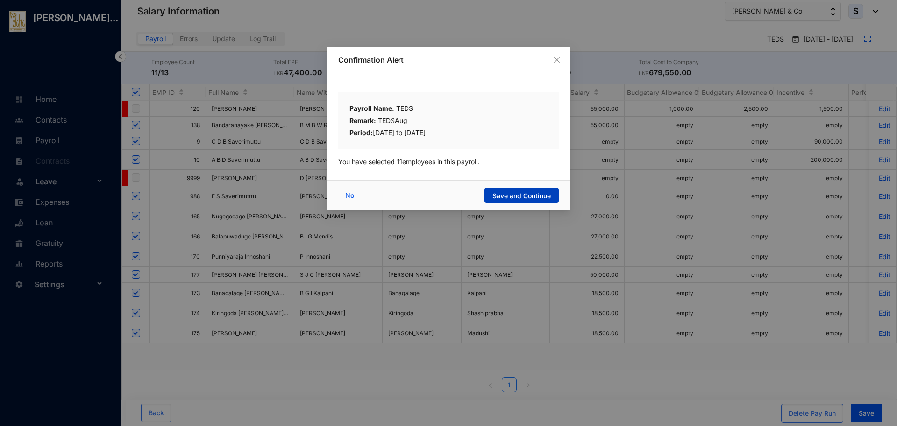
click at [502, 194] on span "Save and Continue" at bounding box center [521, 195] width 58 height 9
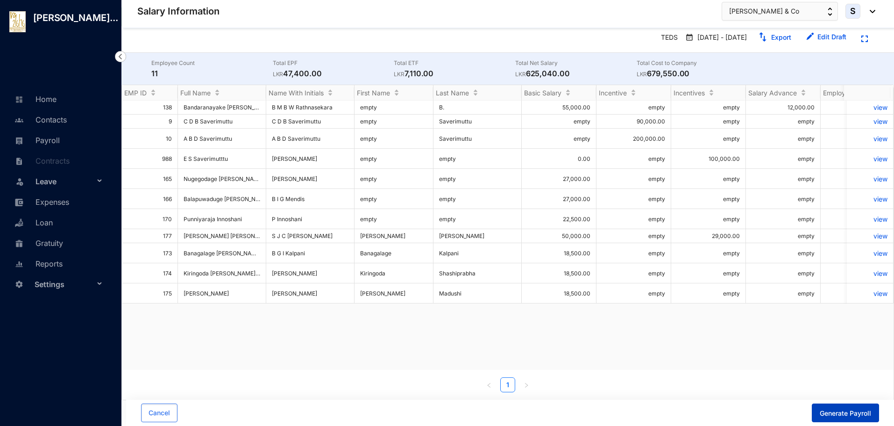
click at [839, 410] on span "Generate Payroll" at bounding box center [845, 412] width 51 height 9
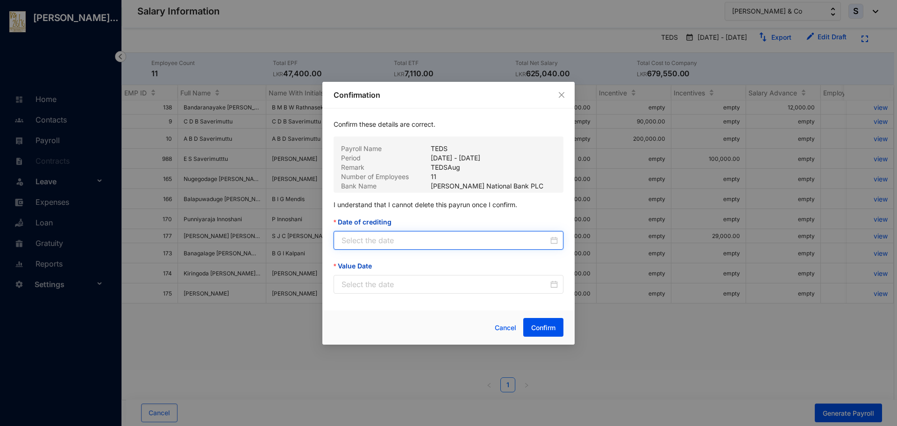
click at [420, 239] on input "Date of crediting" at bounding box center [445, 240] width 207 height 11
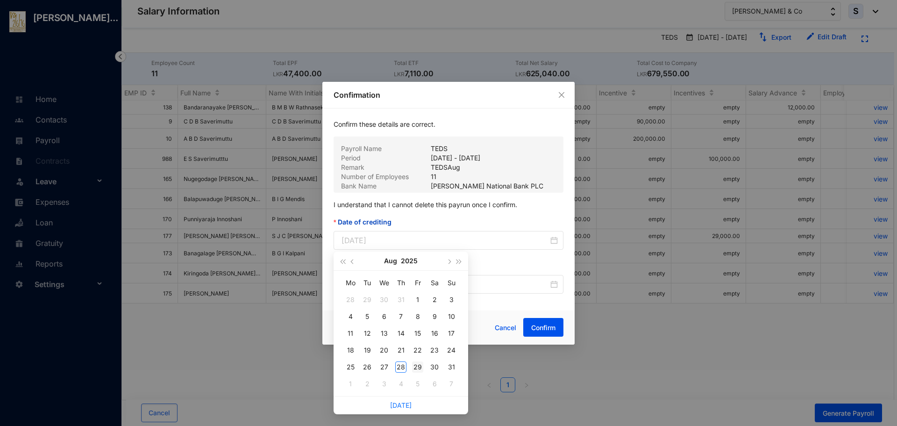
click at [413, 365] on div "29" at bounding box center [417, 366] width 11 height 11
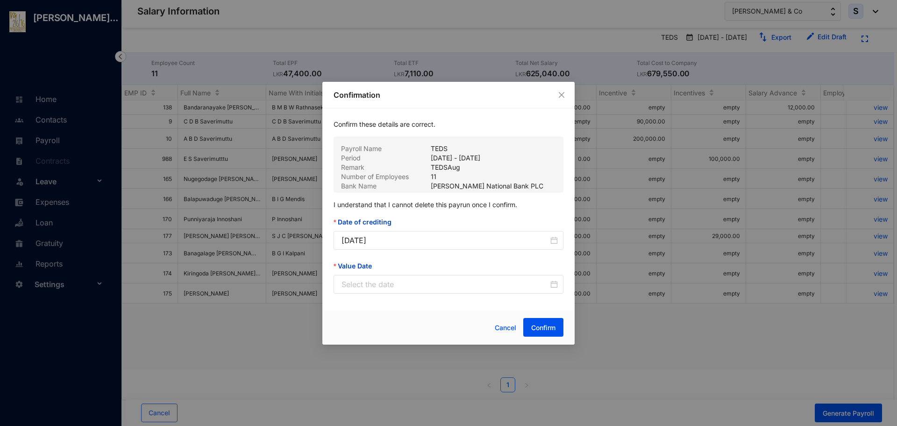
type input "[DATE]"
click at [373, 283] on input "Value Date" at bounding box center [445, 283] width 207 height 11
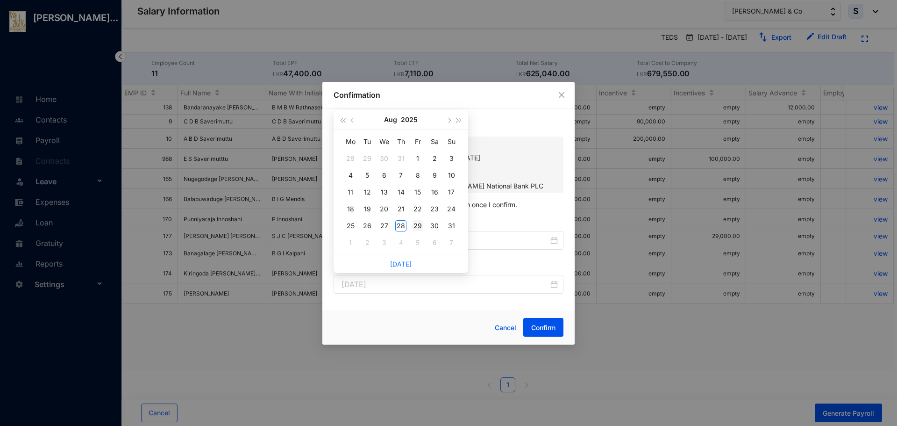
click at [416, 224] on div "29" at bounding box center [417, 225] width 11 height 11
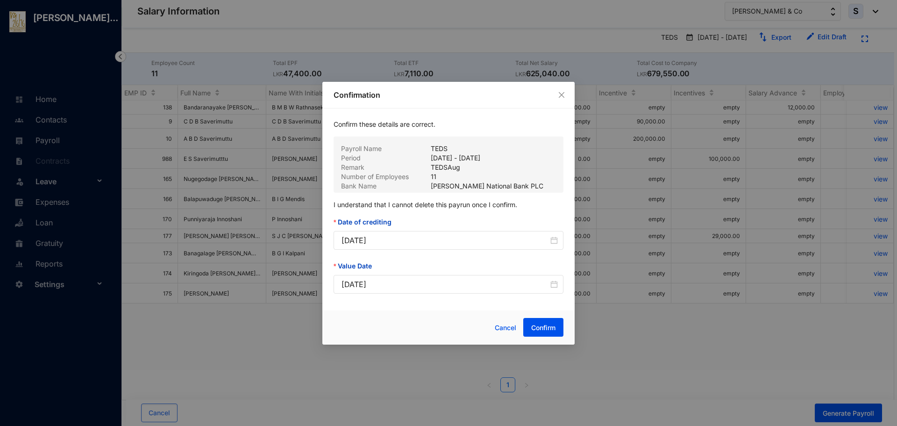
type input "[DATE]"
click at [539, 327] on span "Confirm" at bounding box center [543, 327] width 24 height 9
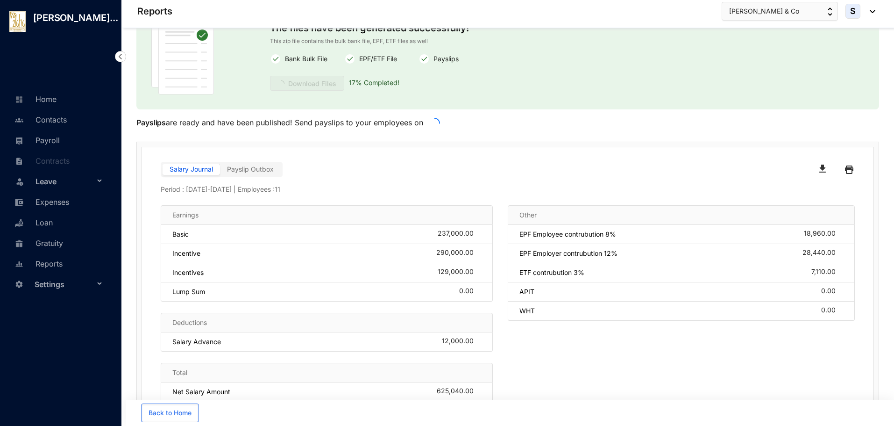
scroll to position [50, 0]
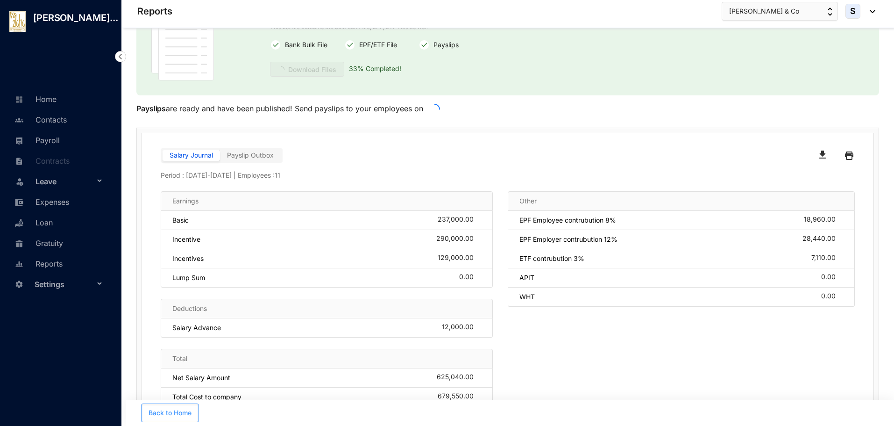
click at [178, 418] on button "Back to Home" at bounding box center [170, 412] width 58 height 19
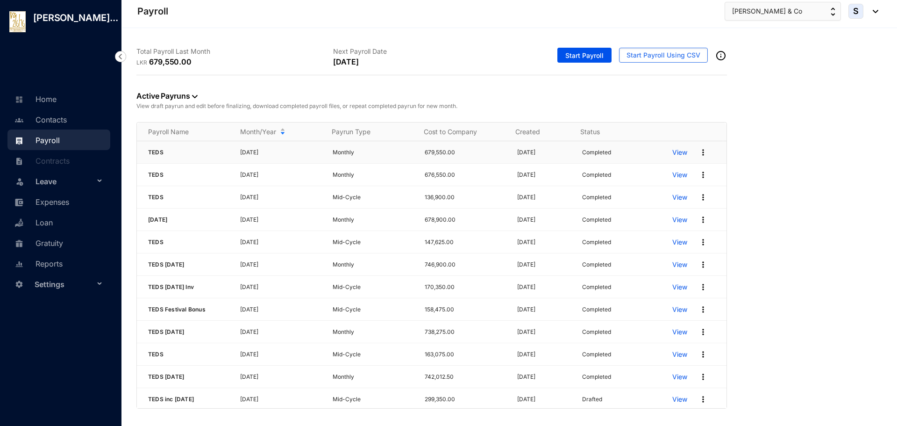
click at [679, 154] on p "View" at bounding box center [679, 152] width 15 height 9
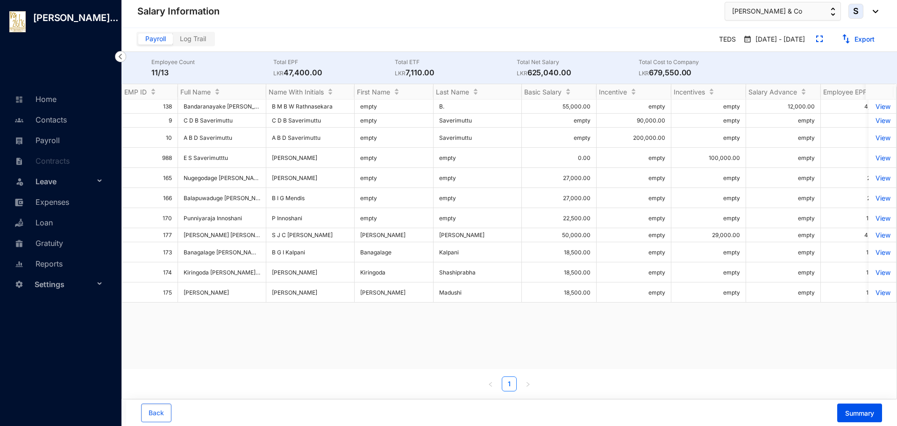
drag, startPoint x: 320, startPoint y: 366, endPoint x: 381, endPoint y: 368, distance: 60.3
click at [381, 368] on div "138 Bandaranayake Mudiyanselage Buddhi Wasana Rathnasekara B M B W Rathnasekara…" at bounding box center [509, 234] width 775 height 269
click at [882, 106] on p "View" at bounding box center [882, 106] width 16 height 8
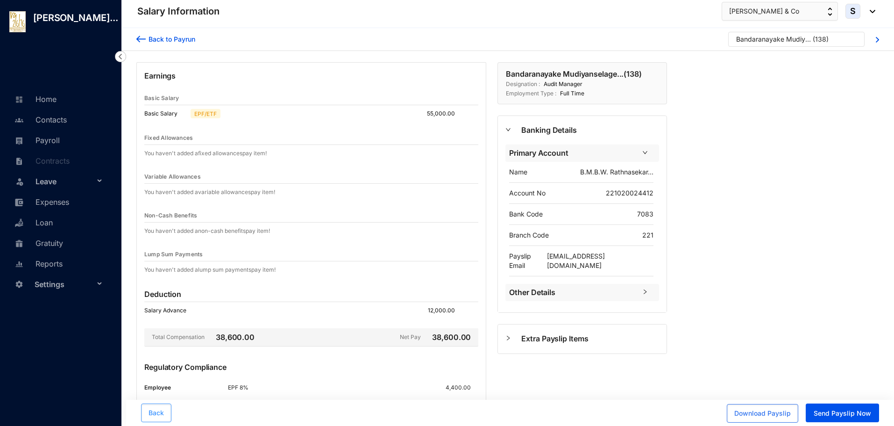
click at [167, 412] on button "Back" at bounding box center [156, 412] width 30 height 19
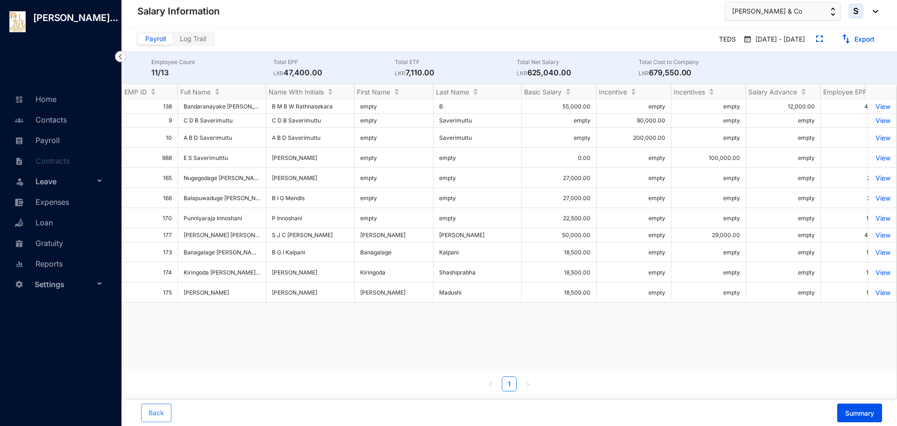
click at [148, 410] on button "Back" at bounding box center [156, 412] width 30 height 19
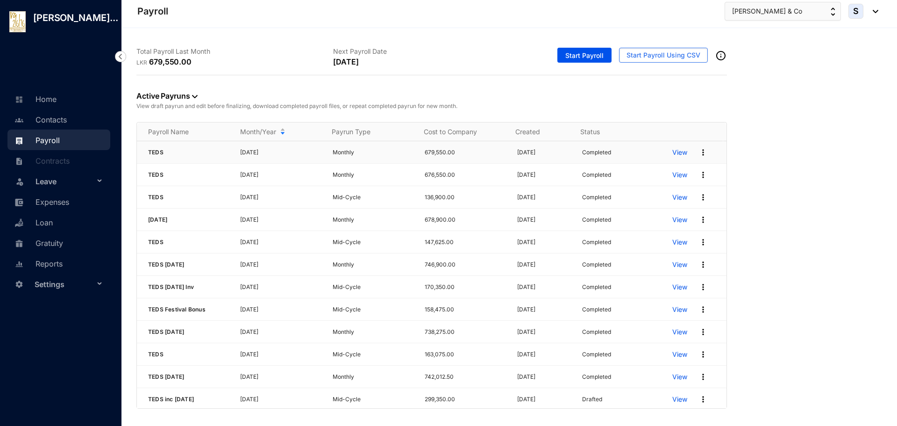
click at [698, 152] on img at bounding box center [702, 152] width 9 height 9
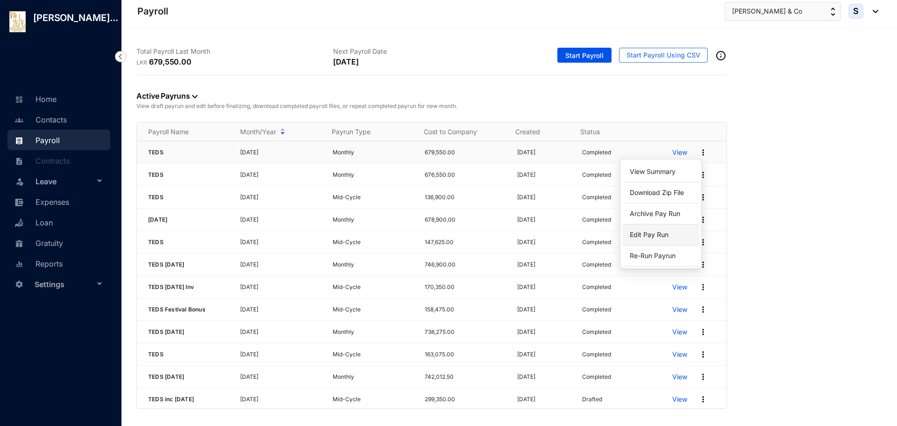
click at [659, 232] on p "Edit Pay Run" at bounding box center [661, 235] width 66 height 16
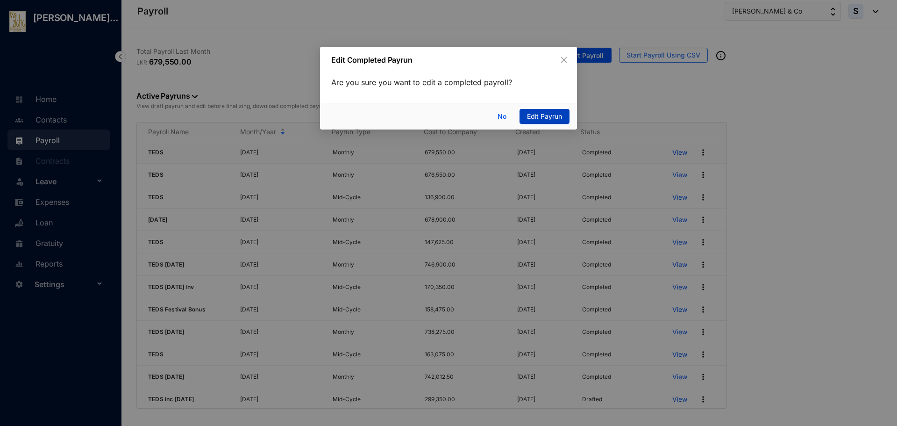
click at [534, 111] on button "Edit Payrun" at bounding box center [545, 116] width 50 height 15
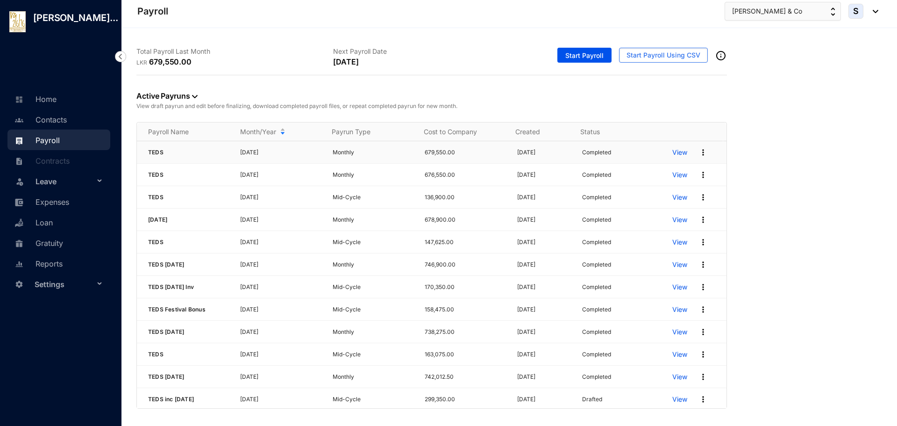
click at [672, 151] on p "View" at bounding box center [679, 152] width 15 height 9
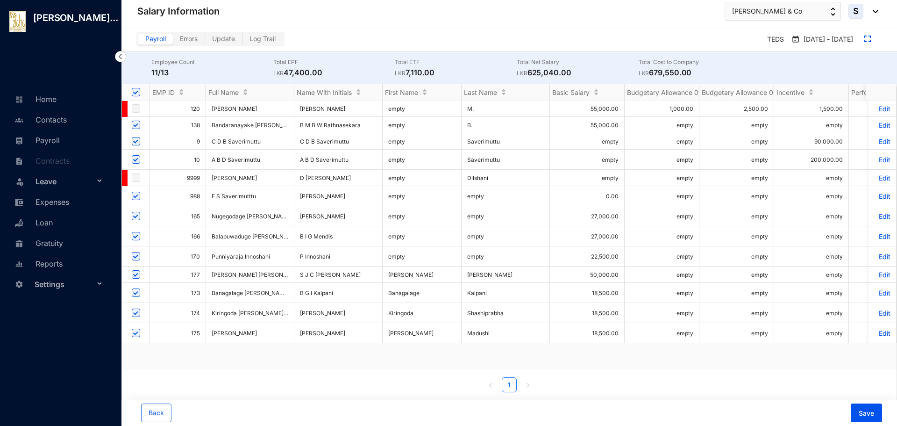
click at [874, 125] on p "Edit" at bounding box center [882, 125] width 16 height 8
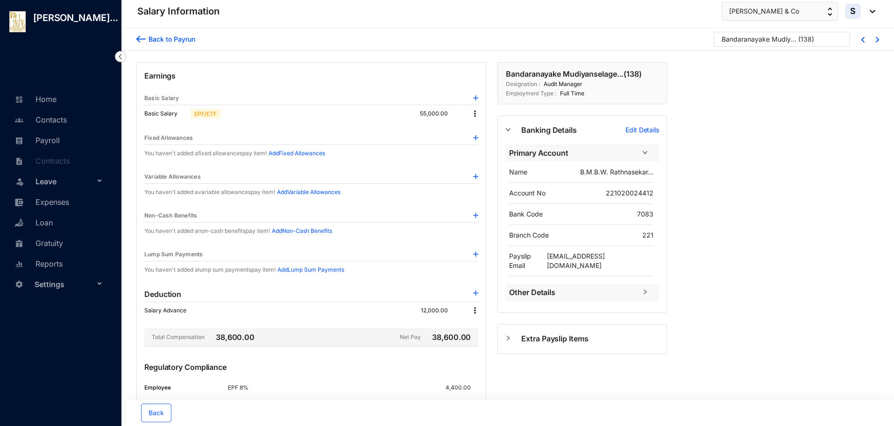
click at [474, 309] on img at bounding box center [474, 310] width 9 height 9
click at [484, 339] on p "Delete" at bounding box center [488, 340] width 20 height 9
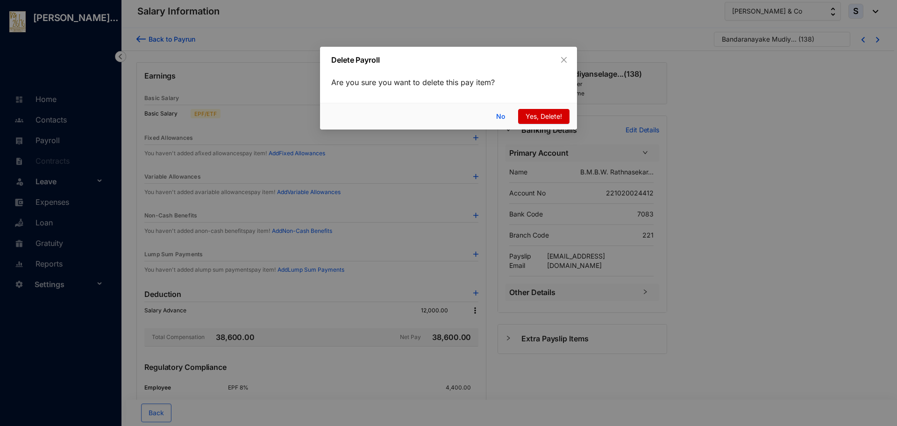
click at [530, 113] on span "Yes, Delete!" at bounding box center [544, 116] width 36 height 10
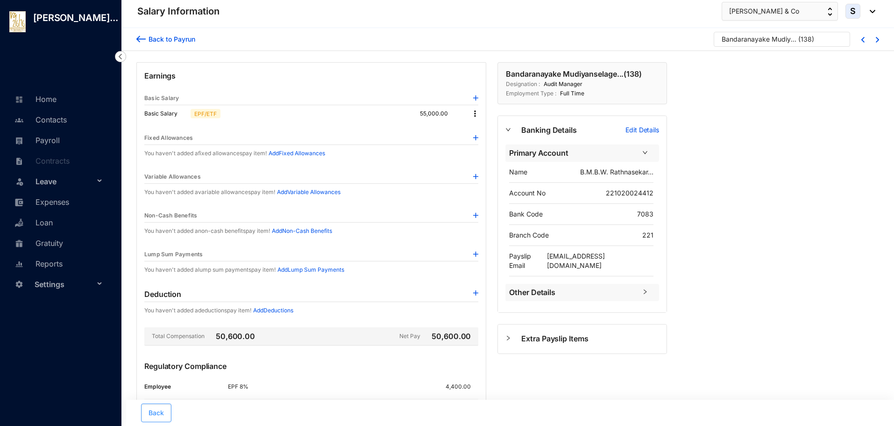
click at [164, 410] on span "Back" at bounding box center [156, 412] width 15 height 9
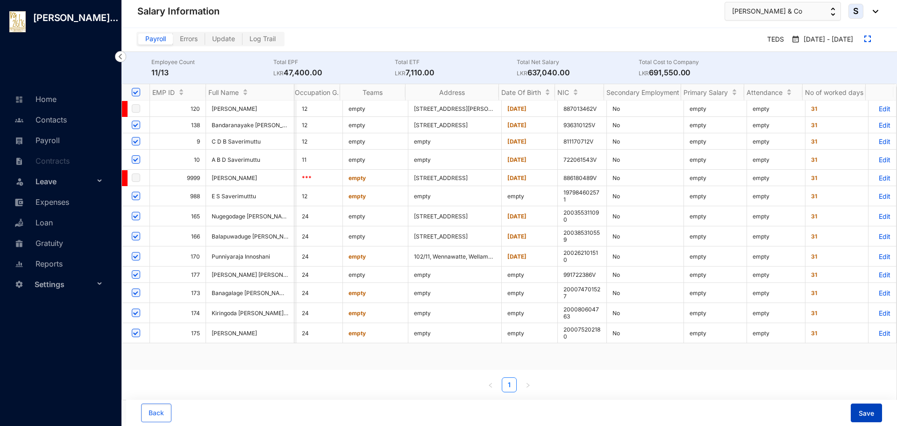
click at [876, 410] on button "Save" at bounding box center [866, 412] width 31 height 19
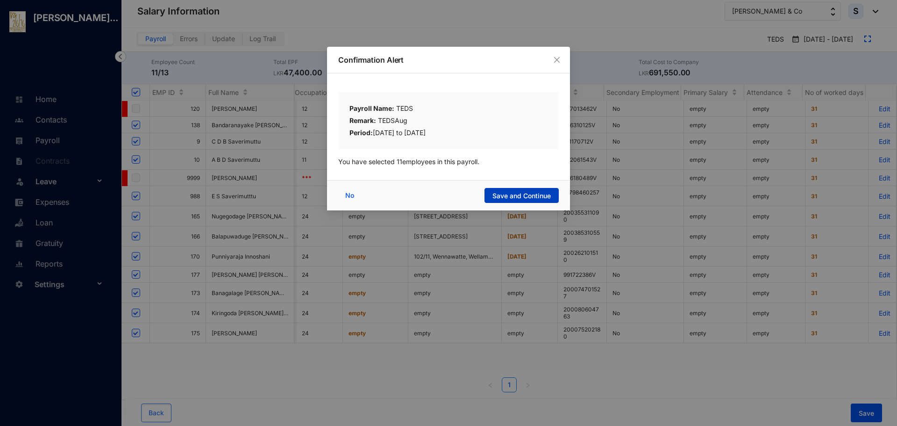
click at [502, 196] on span "Save and Continue" at bounding box center [521, 195] width 58 height 9
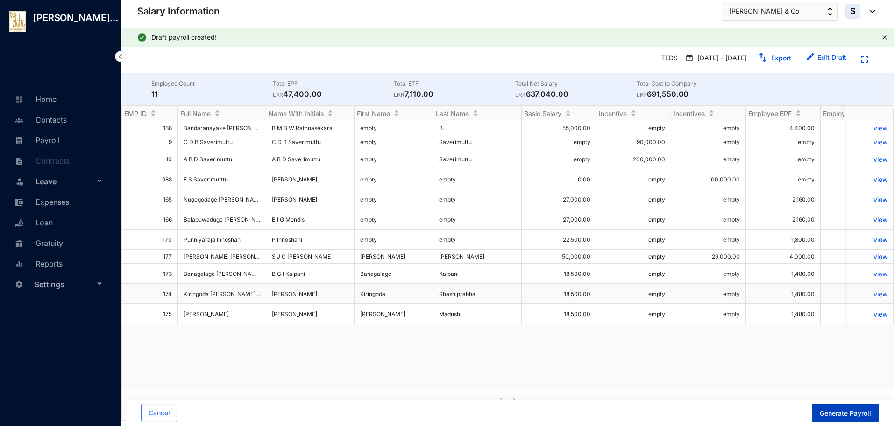
click at [832, 413] on span "Generate Payroll" at bounding box center [845, 412] width 51 height 9
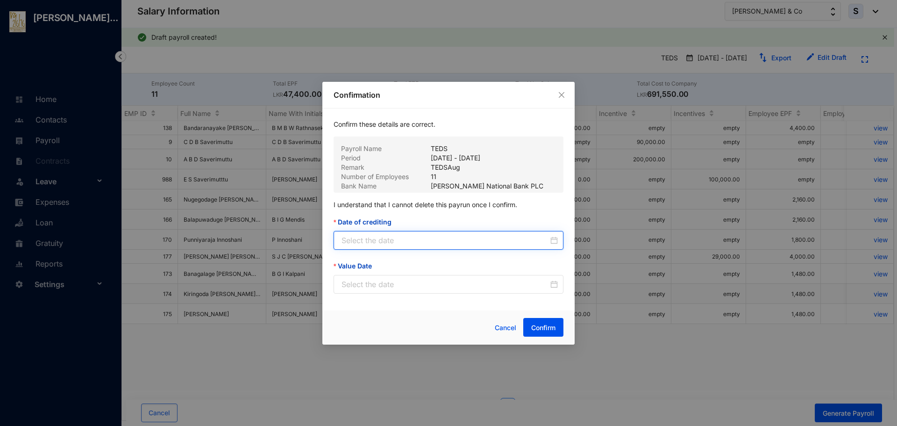
click at [360, 235] on input "Date of crediting" at bounding box center [445, 240] width 207 height 11
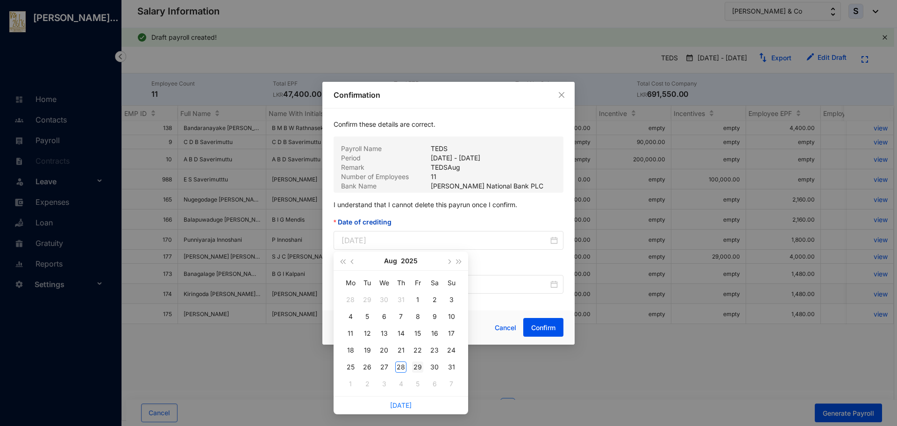
click at [418, 367] on div "29" at bounding box center [417, 366] width 11 height 11
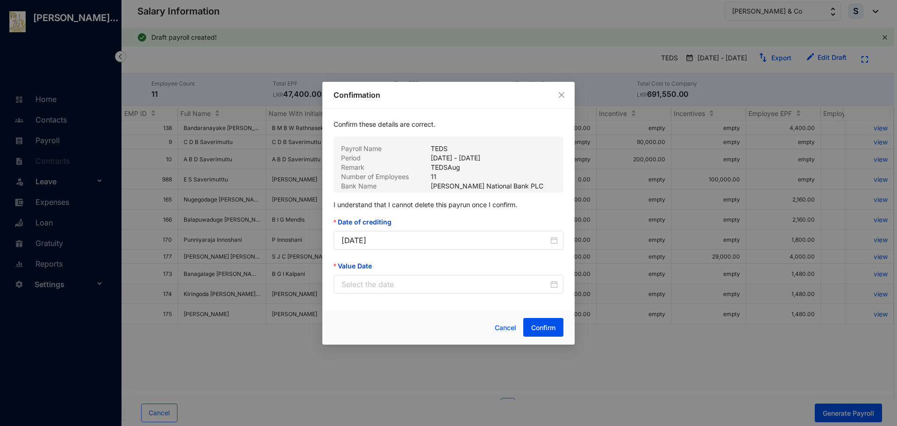
type input "[DATE]"
click at [359, 287] on input "Value Date" at bounding box center [445, 283] width 207 height 11
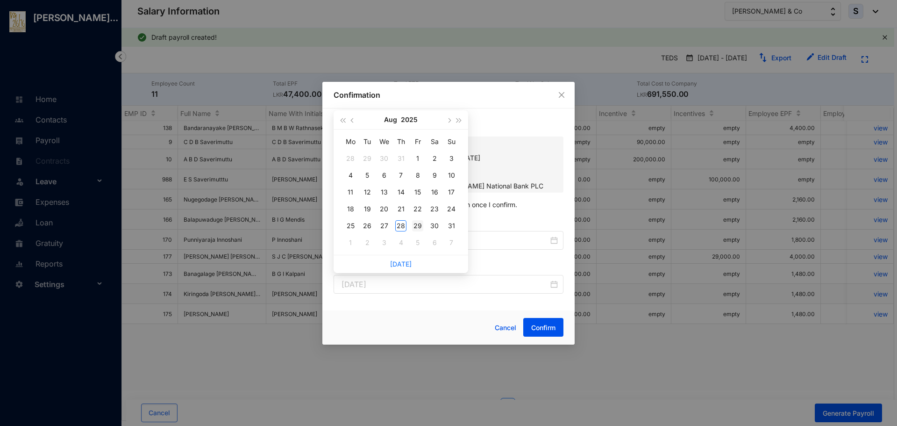
click at [416, 225] on div "29" at bounding box center [417, 225] width 11 height 11
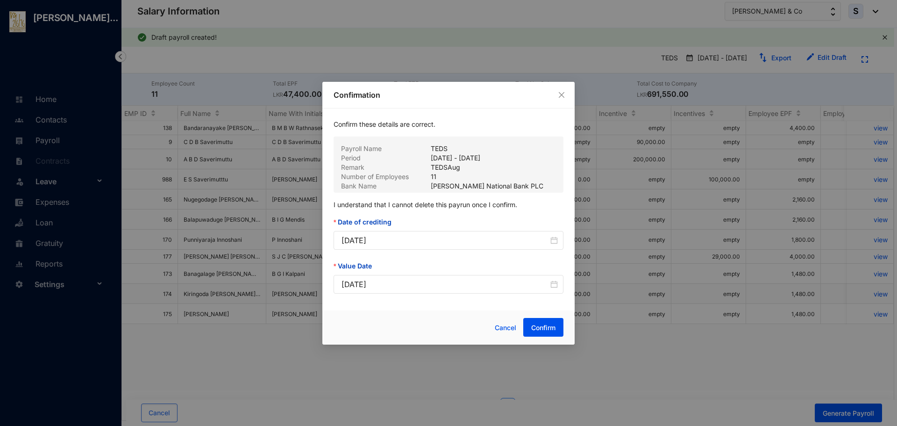
type input "[DATE]"
click at [541, 329] on span "Confirm" at bounding box center [543, 327] width 24 height 9
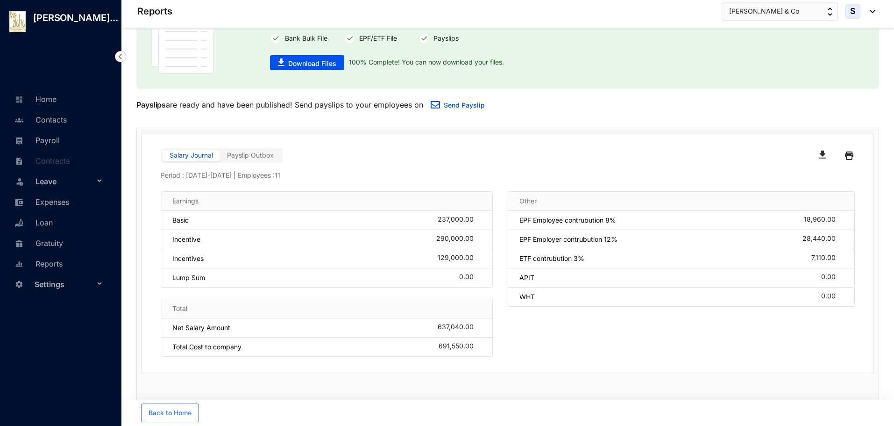
scroll to position [47, 0]
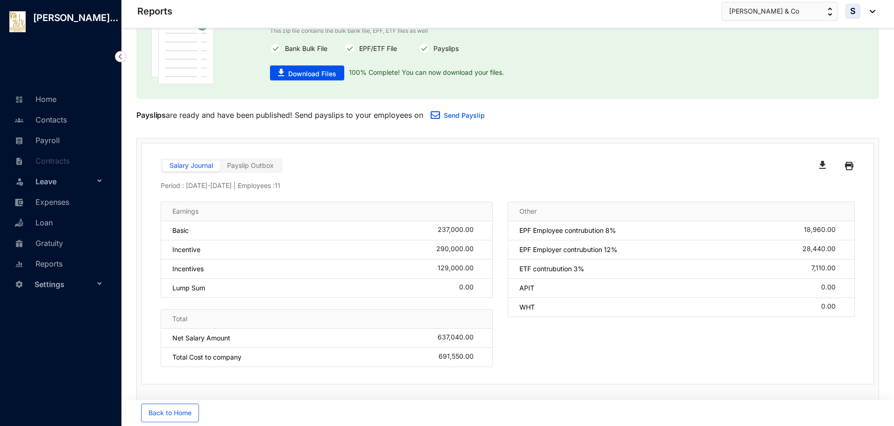
click at [326, 81] on div "The files have been generated successfully! This zip file contains the bulk ban…" at bounding box center [448, 45] width 356 height 77
click at [321, 76] on span "Download Files" at bounding box center [312, 73] width 48 height 9
drag, startPoint x: 452, startPoint y: 133, endPoint x: 445, endPoint y: 134, distance: 7.5
drag, startPoint x: 653, startPoint y: 83, endPoint x: 699, endPoint y: 64, distance: 50.1
click at [653, 82] on div "The files have been generated successfully! This zip file contains the bulk ban…" at bounding box center [507, 45] width 713 height 77
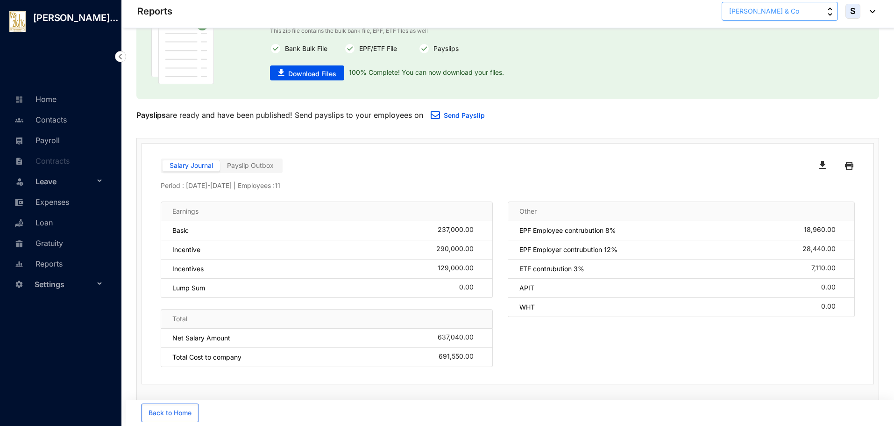
click at [793, 7] on span "[PERSON_NAME] & Co" at bounding box center [764, 11] width 70 height 10
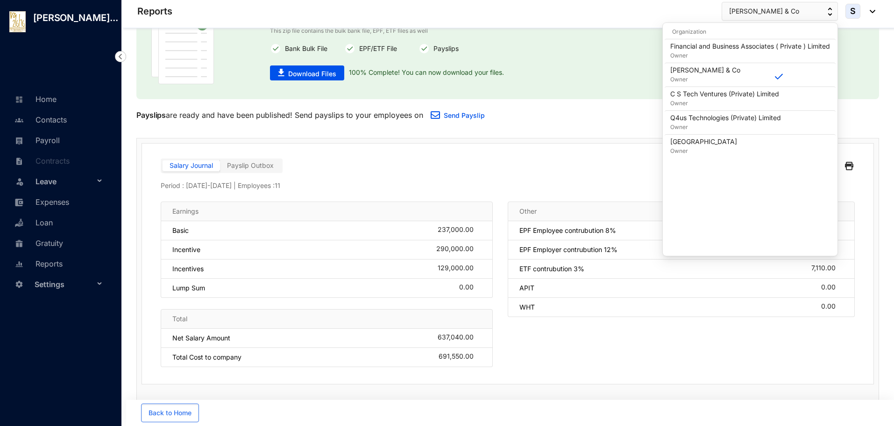
click at [576, 162] on div at bounding box center [681, 165] width 347 height 15
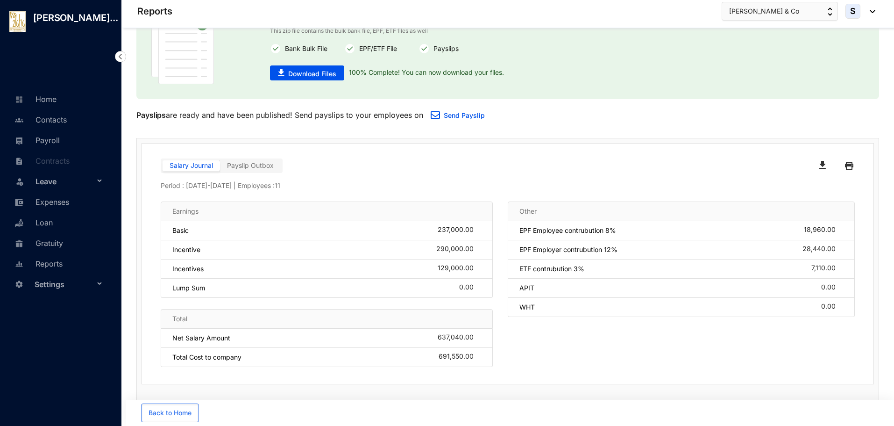
click at [823, 164] on img "button" at bounding box center [822, 165] width 7 height 8
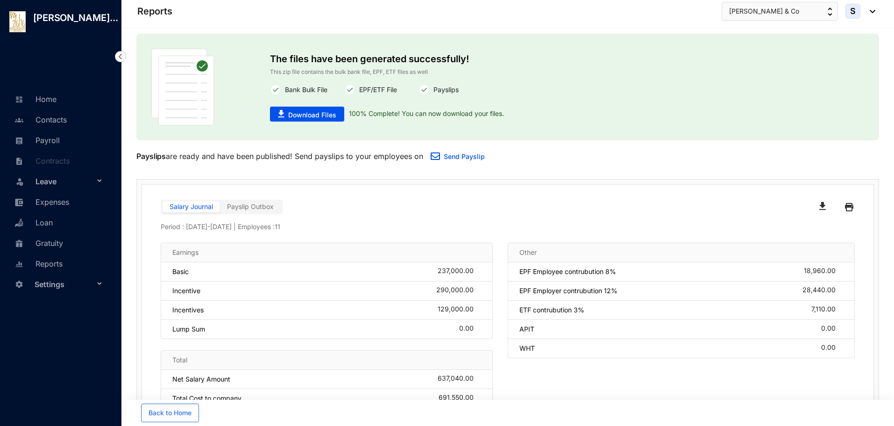
scroll to position [0, 0]
